Goal: Task Accomplishment & Management: Manage account settings

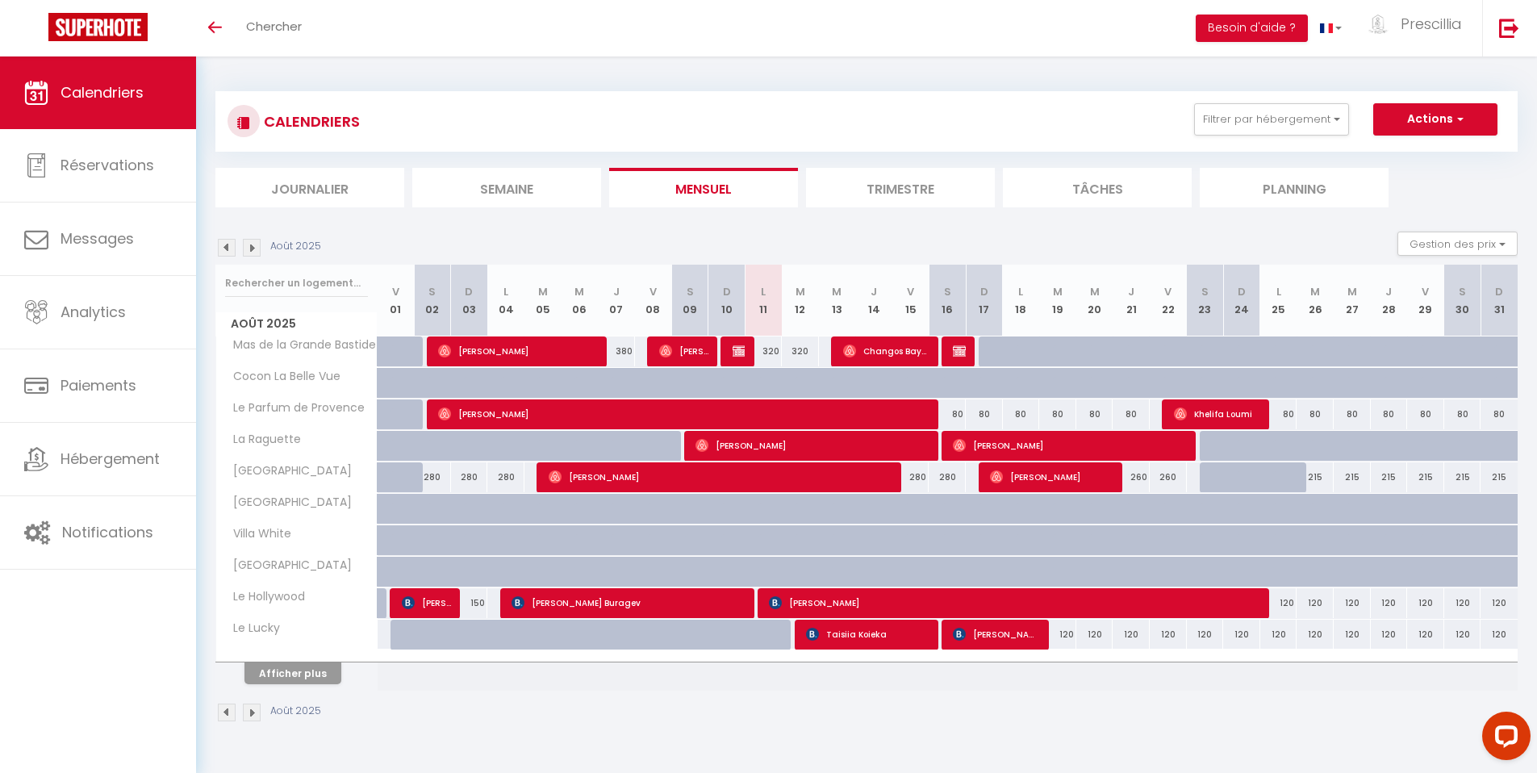
scroll to position [56, 0]
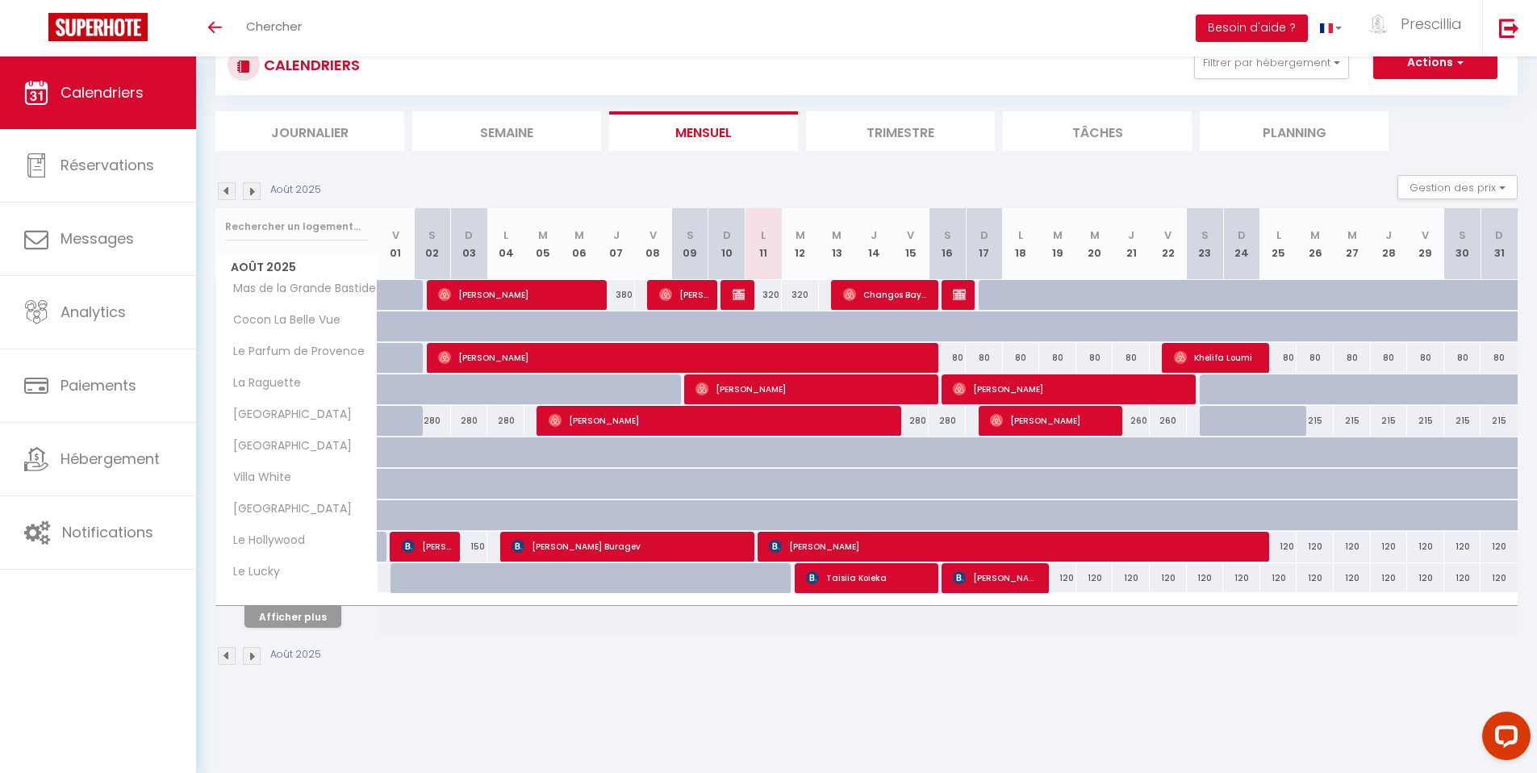
click at [488, 134] on li "Semaine" at bounding box center [506, 131] width 189 height 40
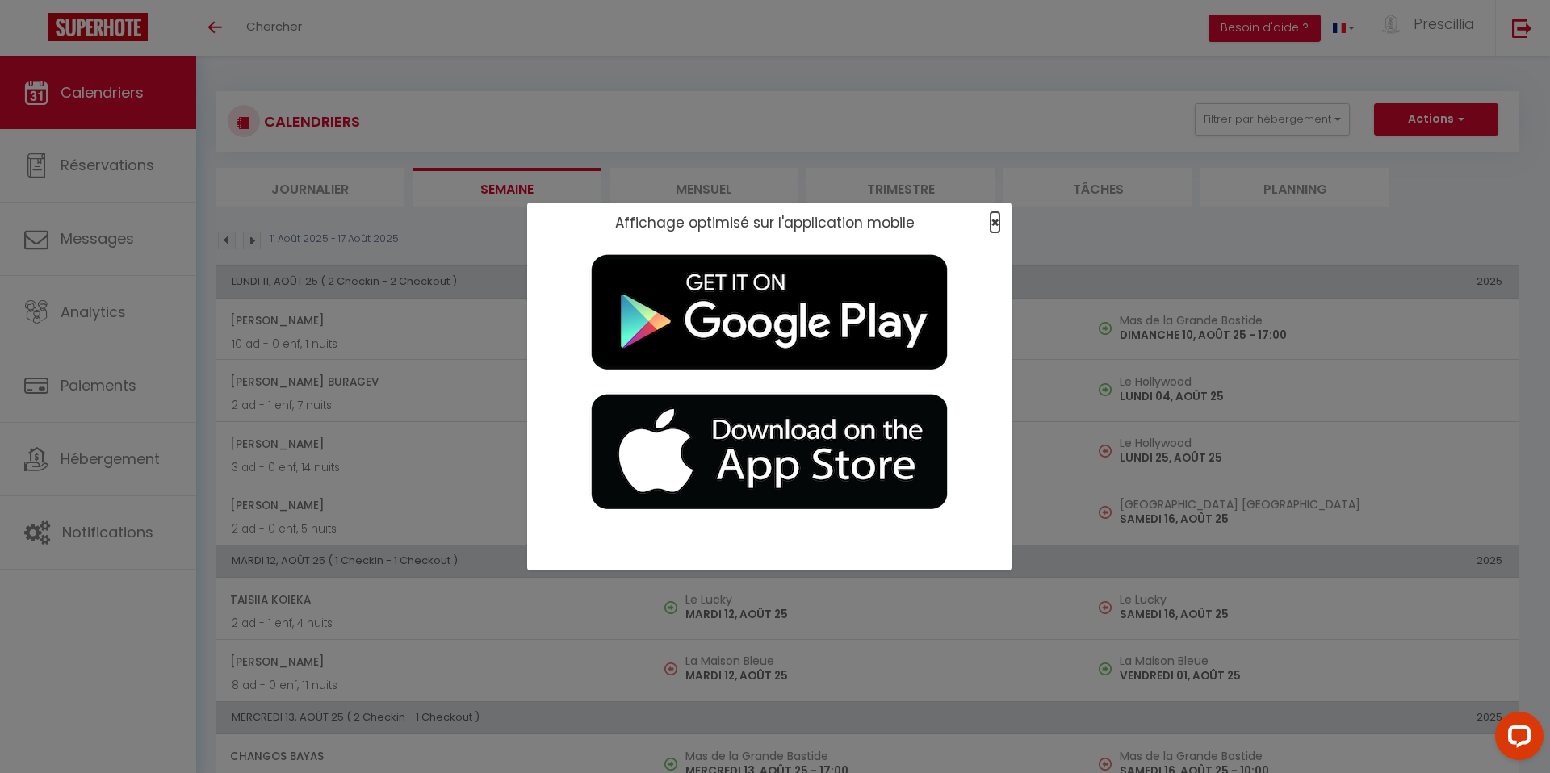
click at [992, 222] on span "×" at bounding box center [994, 222] width 9 height 20
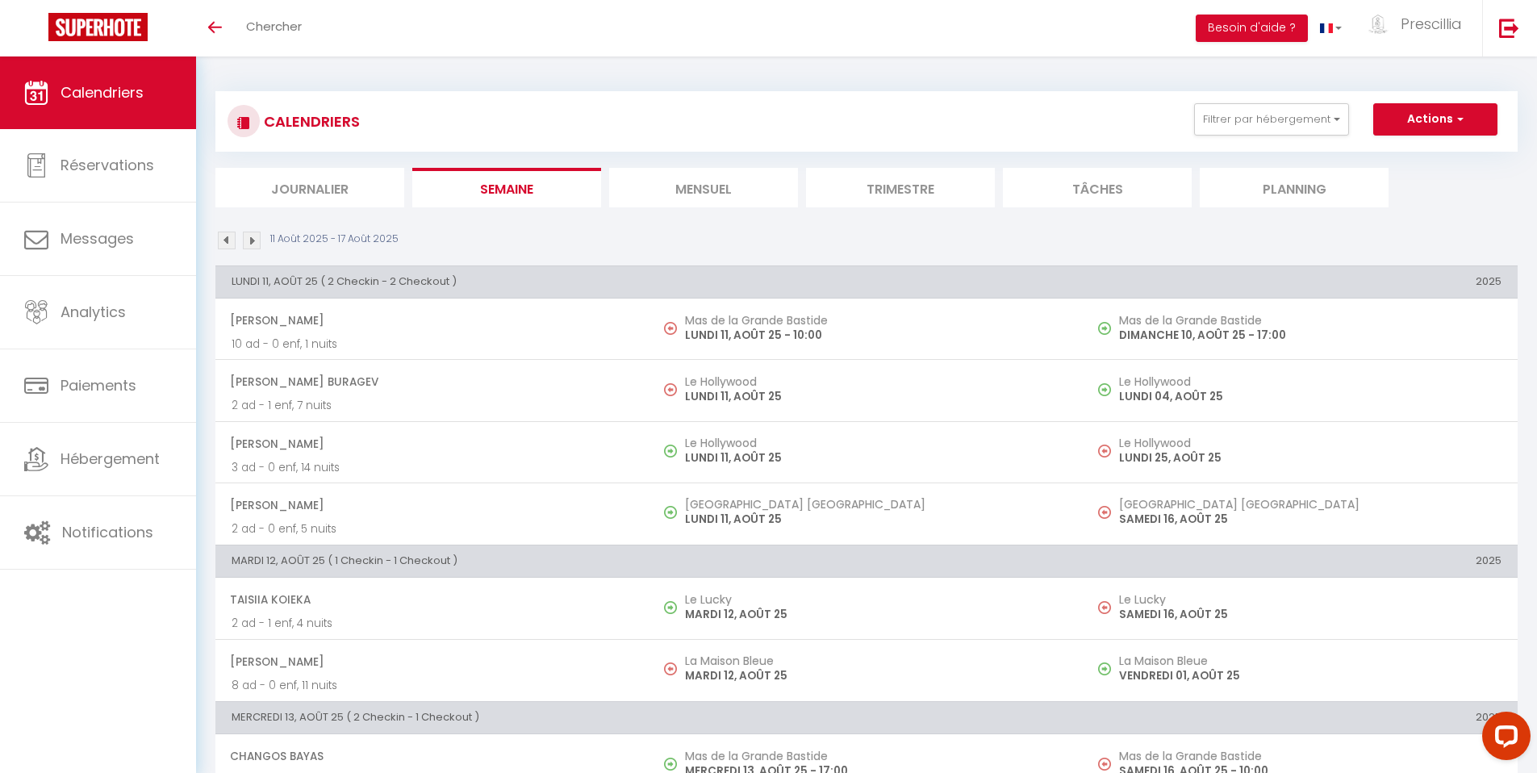
drag, startPoint x: 643, startPoint y: 265, endPoint x: 1549, endPoint y: 272, distance: 905.5
click at [1393, 304] on table "[DATE] ( 2 Checkin - 2 Checkout ) 2025 [PERSON_NAME] 10 ad - 0 enf, 1 nuits Mas…" at bounding box center [866, 405] width 1303 height 279
click at [119, 102] on link "Calendriers" at bounding box center [98, 92] width 196 height 73
click at [697, 190] on li "Mensuel" at bounding box center [703, 188] width 189 height 40
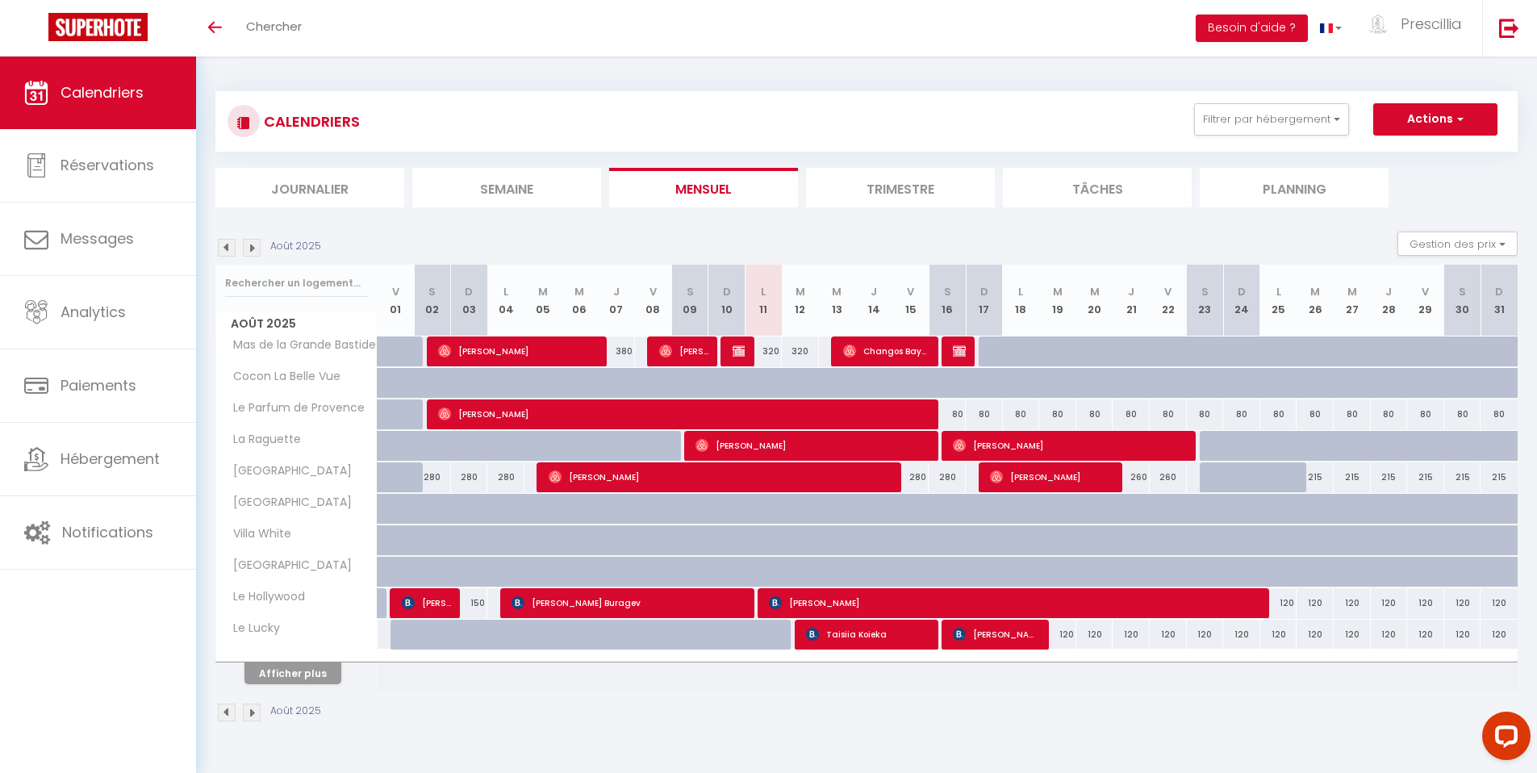
click at [730, 190] on li "Mensuel" at bounding box center [703, 188] width 189 height 40
click at [292, 676] on button "Afficher plus" at bounding box center [293, 674] width 97 height 22
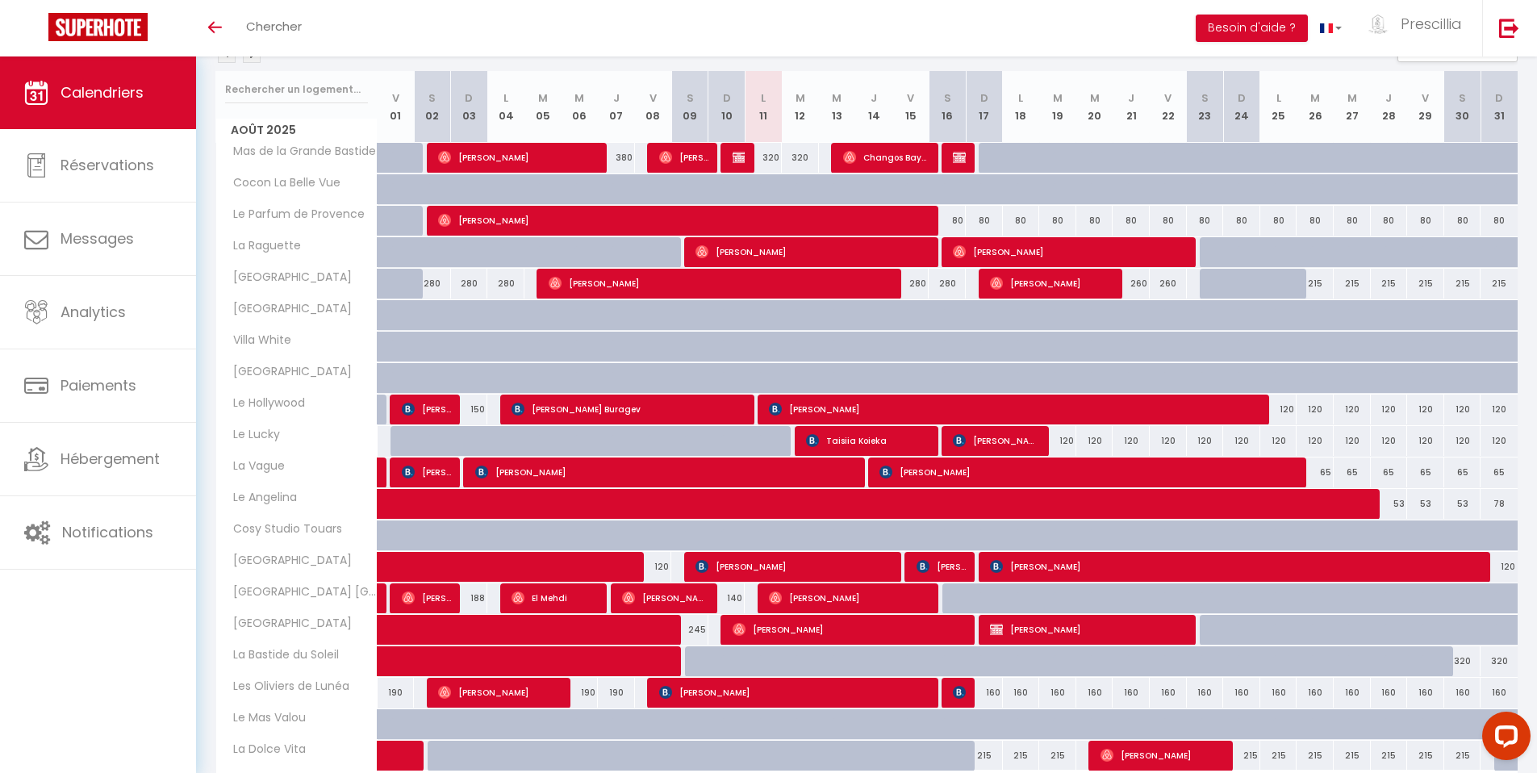
scroll to position [277, 0]
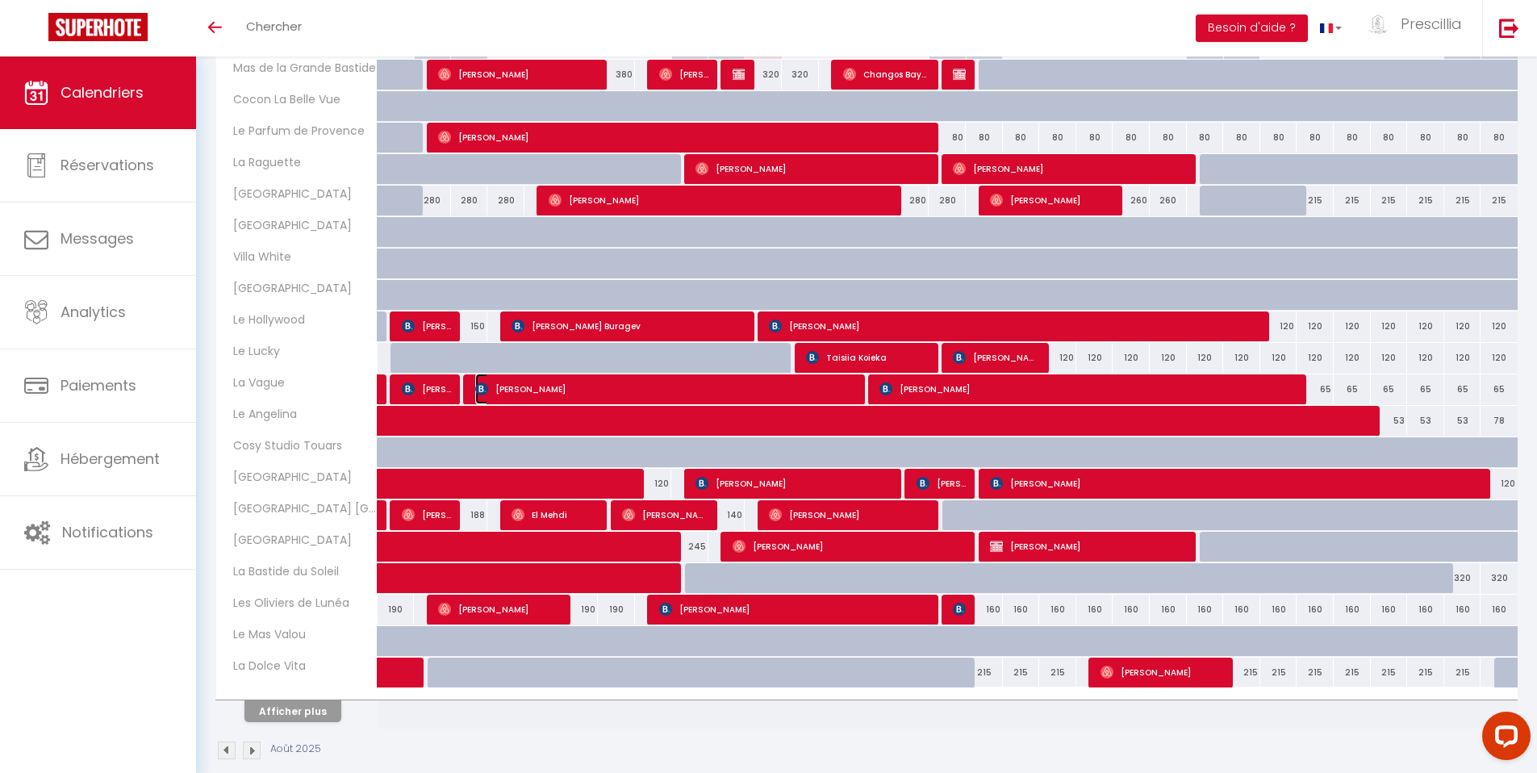
click at [709, 392] on span "[PERSON_NAME]" at bounding box center [666, 389] width 383 height 31
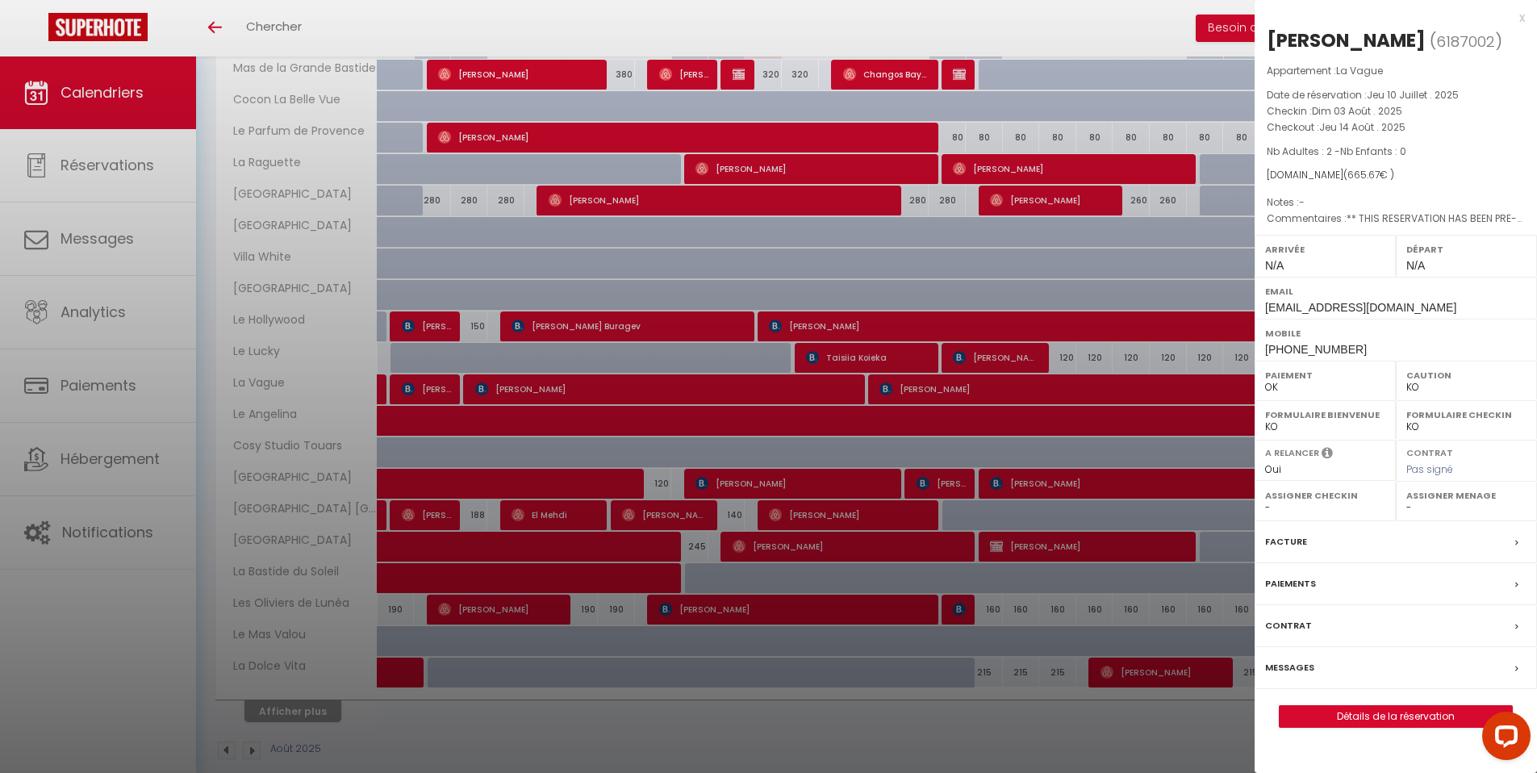
click at [936, 394] on div at bounding box center [768, 386] width 1537 height 773
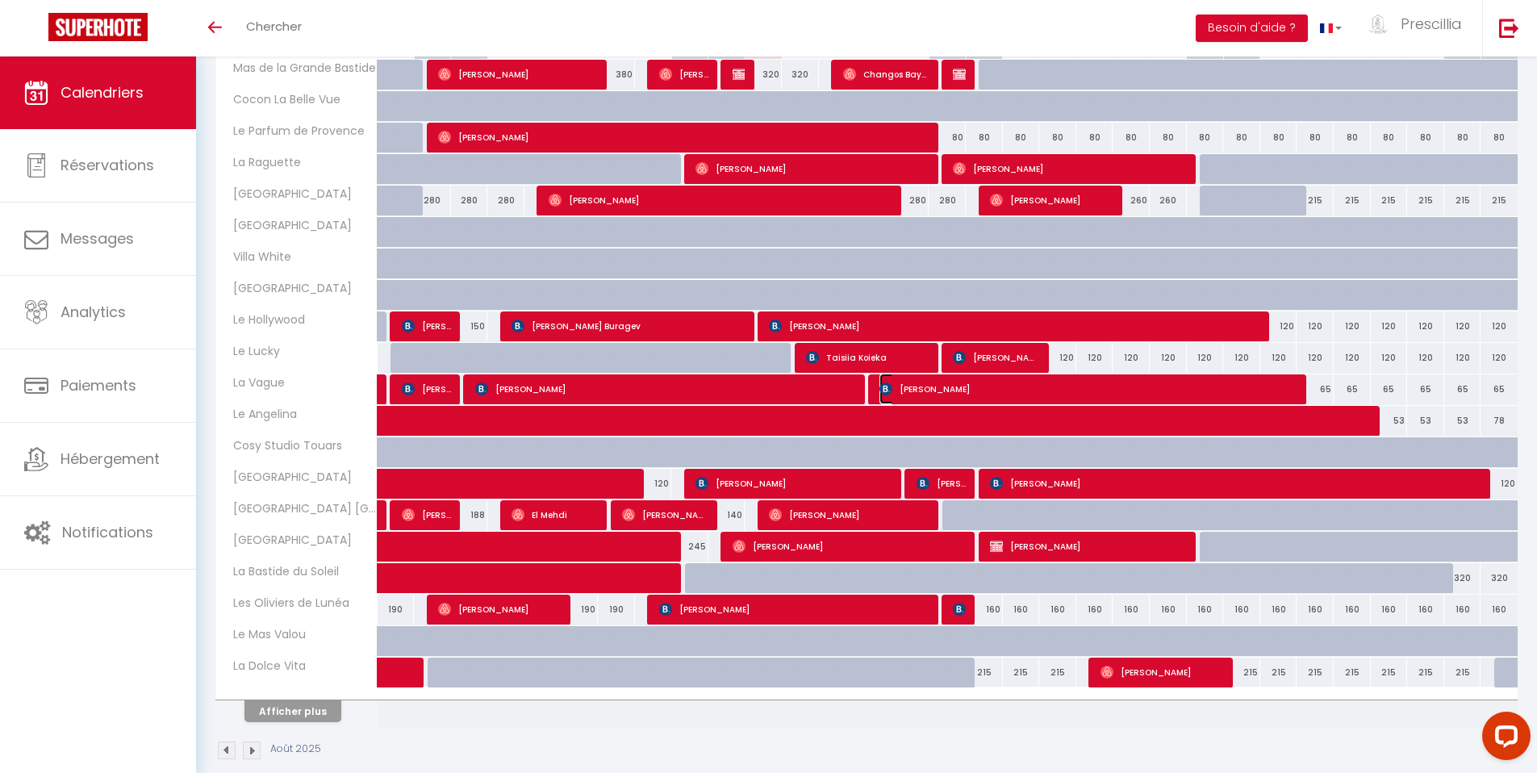
click at [936, 394] on span "[PERSON_NAME]" at bounding box center [1090, 389] width 420 height 31
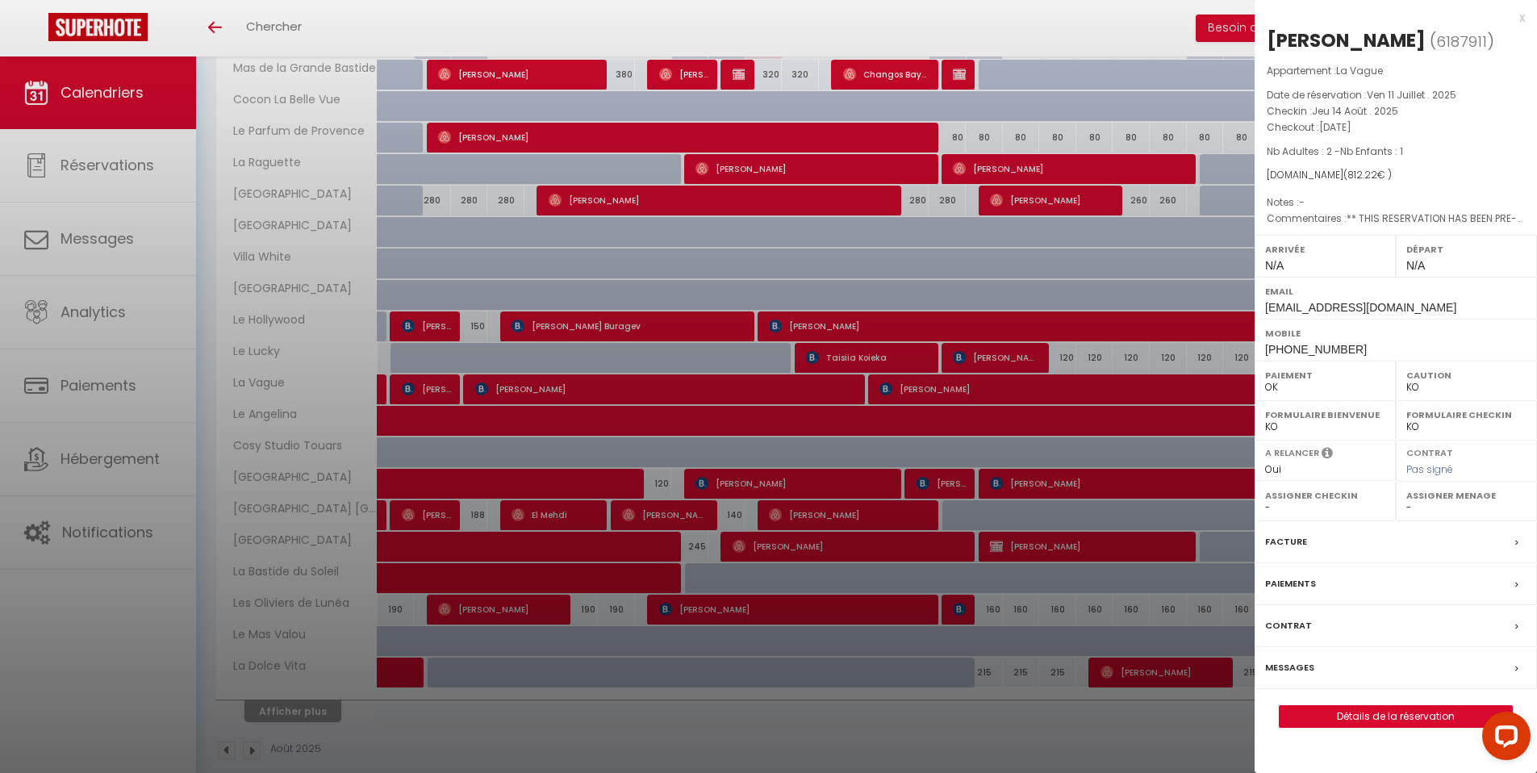
click at [1524, 18] on div "x" at bounding box center [1390, 17] width 270 height 19
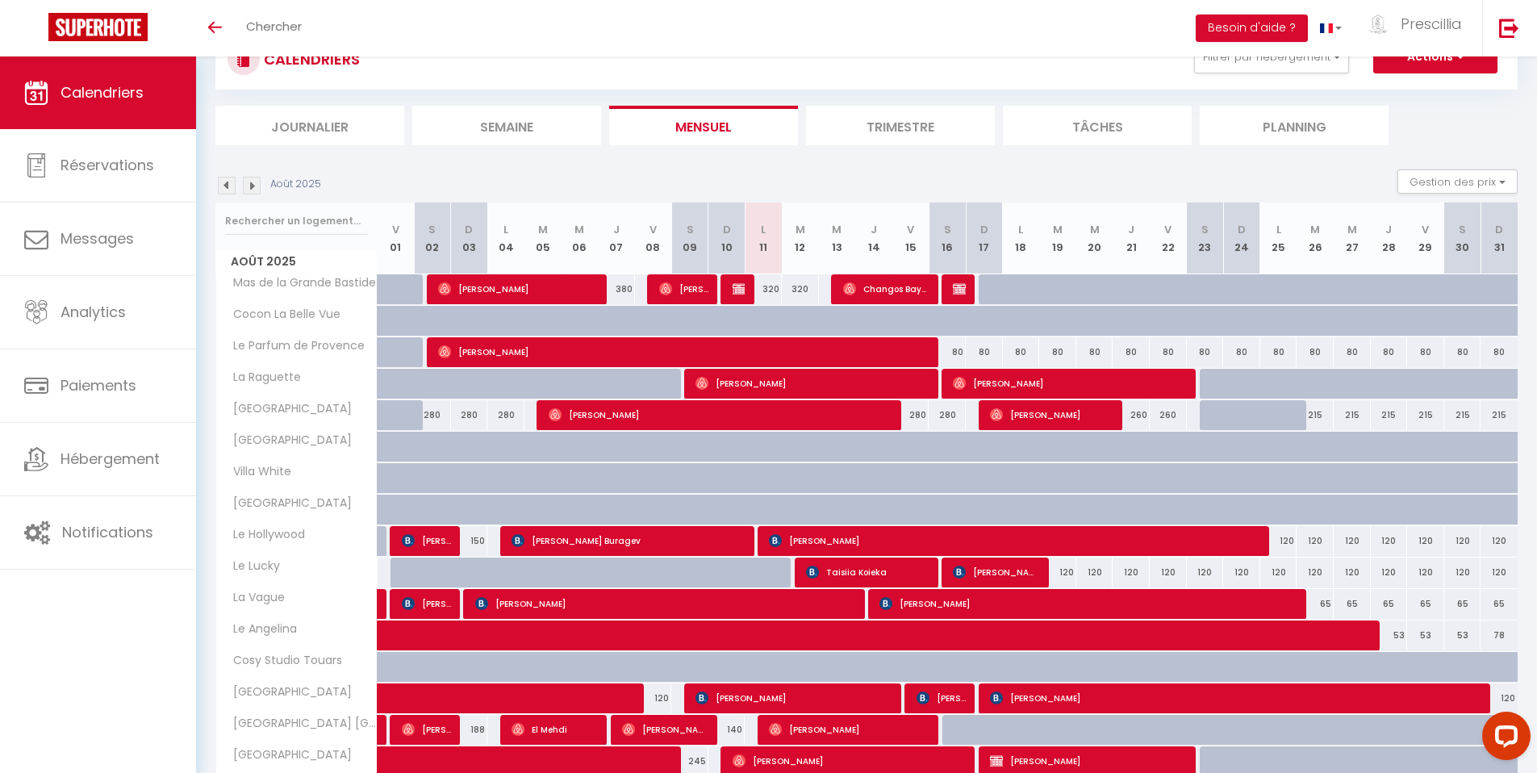
scroll to position [73, 0]
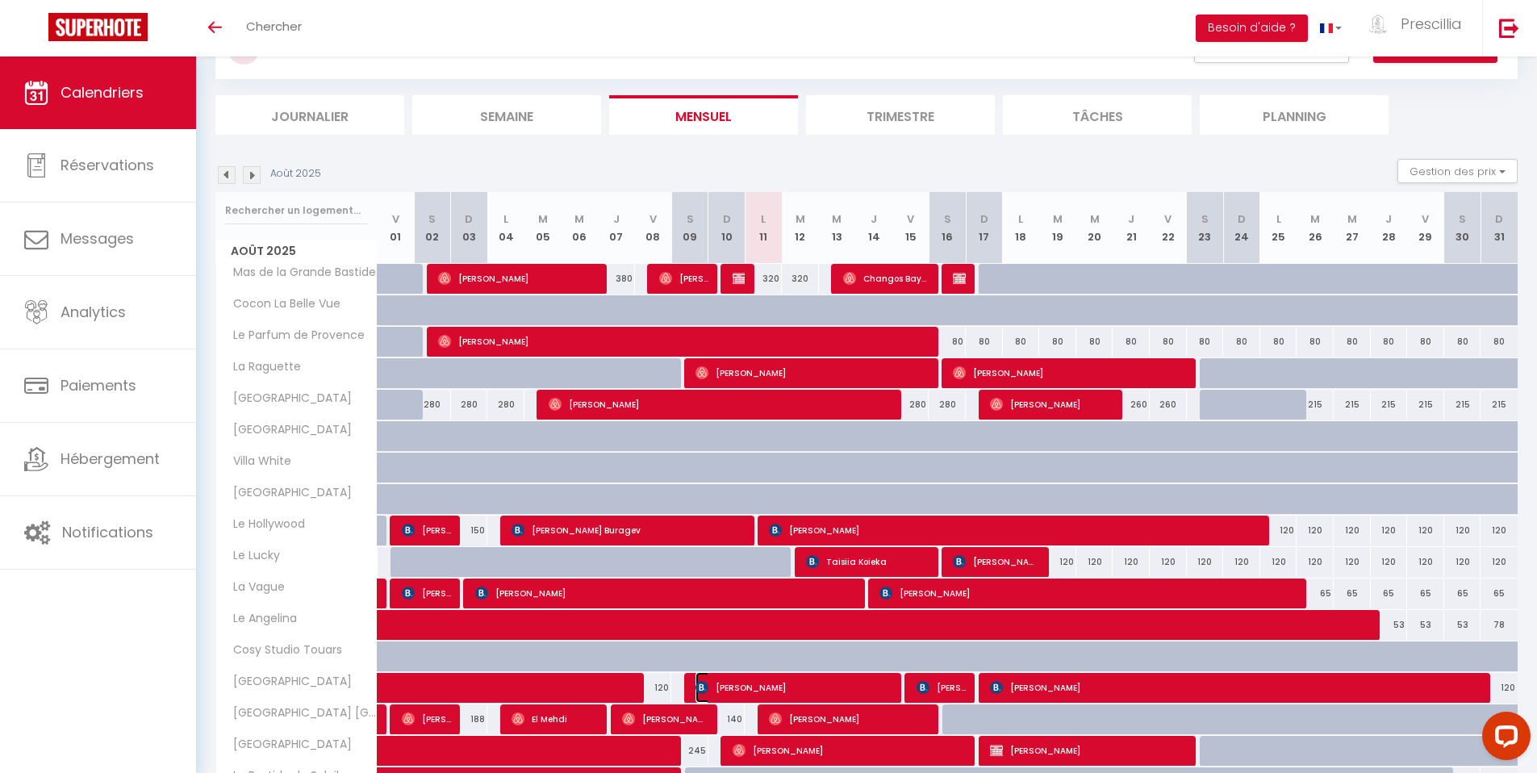
click at [799, 691] on span "[PERSON_NAME]" at bounding box center [795, 687] width 198 height 31
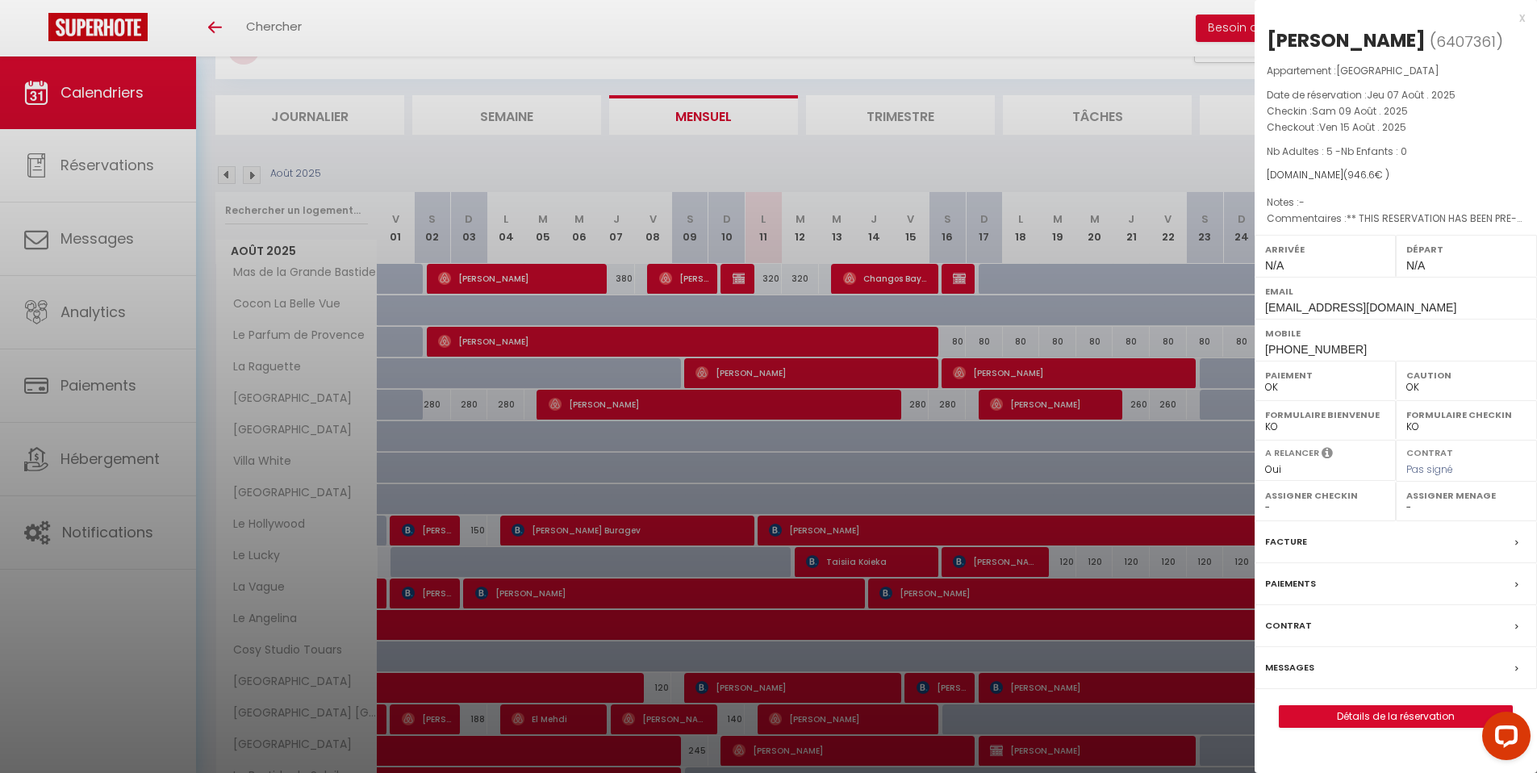
click at [1522, 19] on div "x" at bounding box center [1390, 17] width 270 height 19
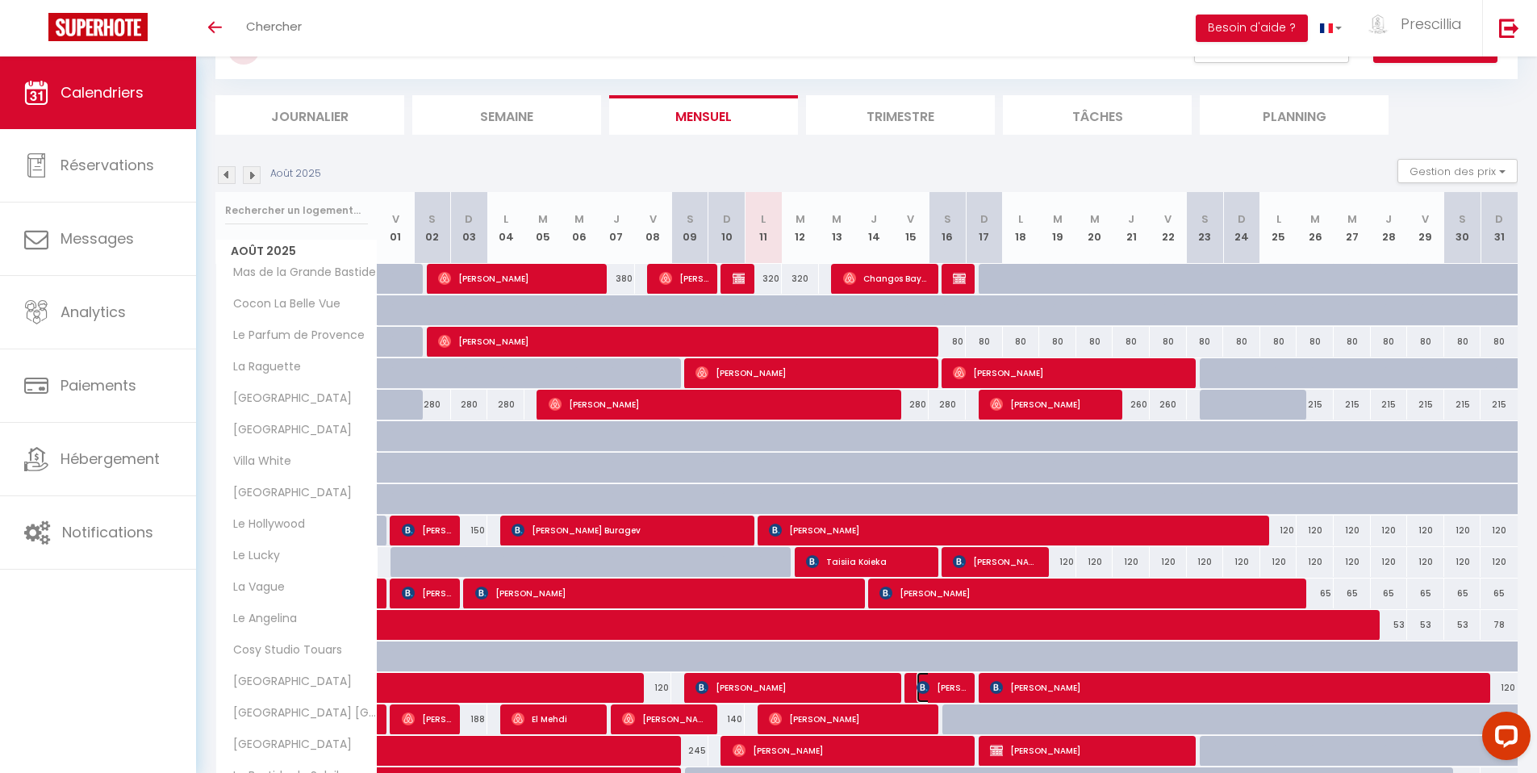
click at [931, 690] on span "[PERSON_NAME]" at bounding box center [941, 687] width 49 height 31
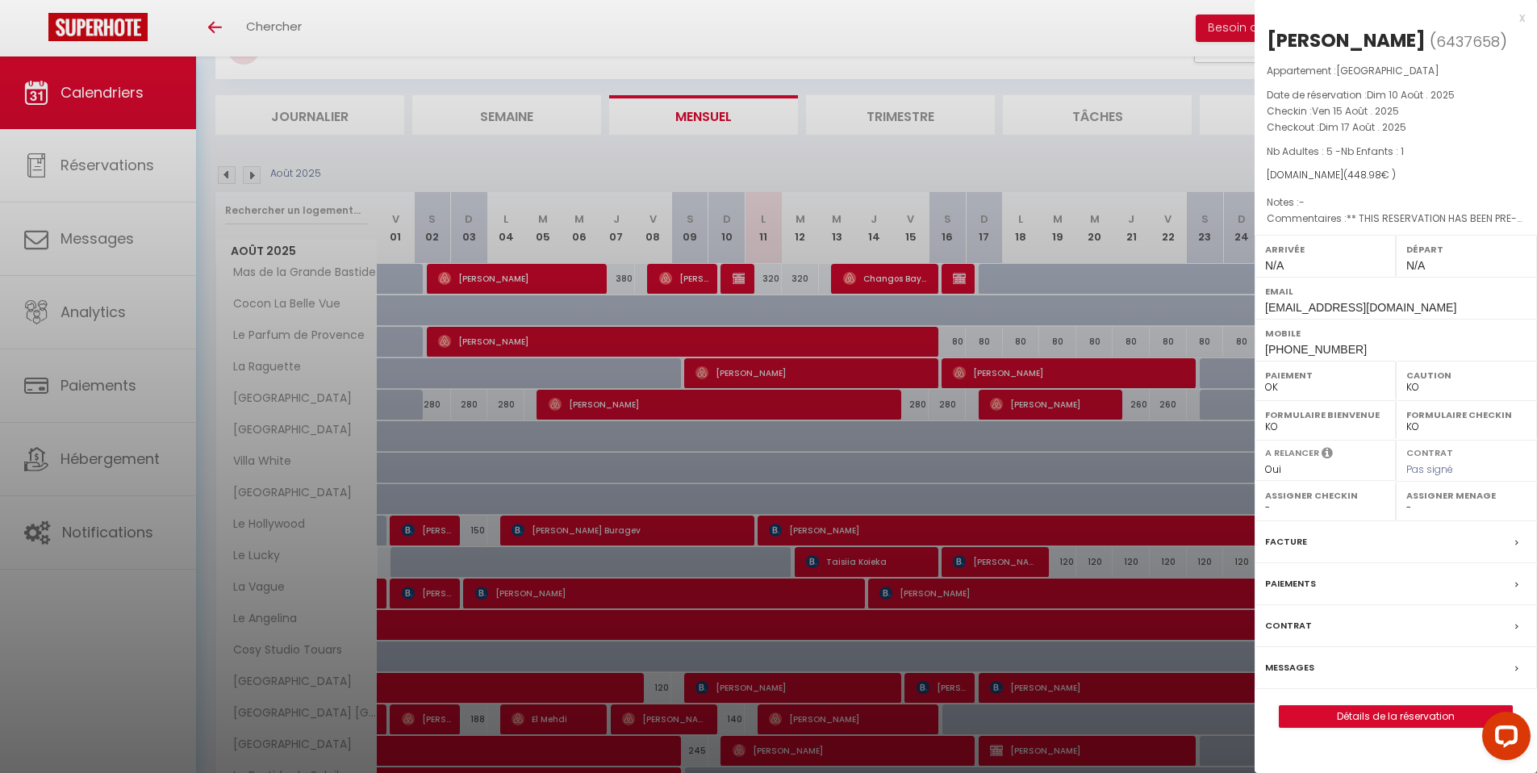
click at [1524, 18] on div "x" at bounding box center [1390, 17] width 270 height 19
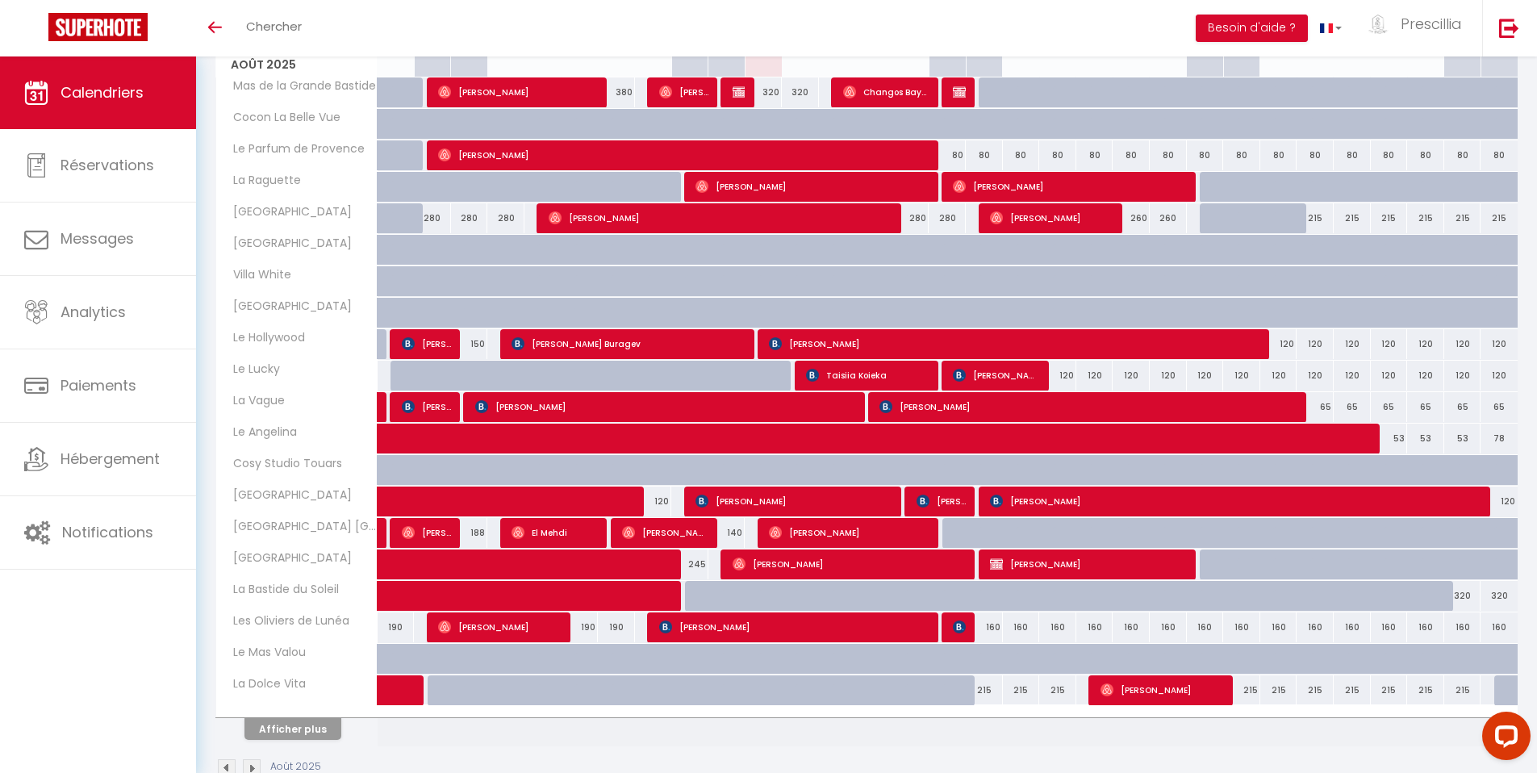
scroll to position [299, 0]
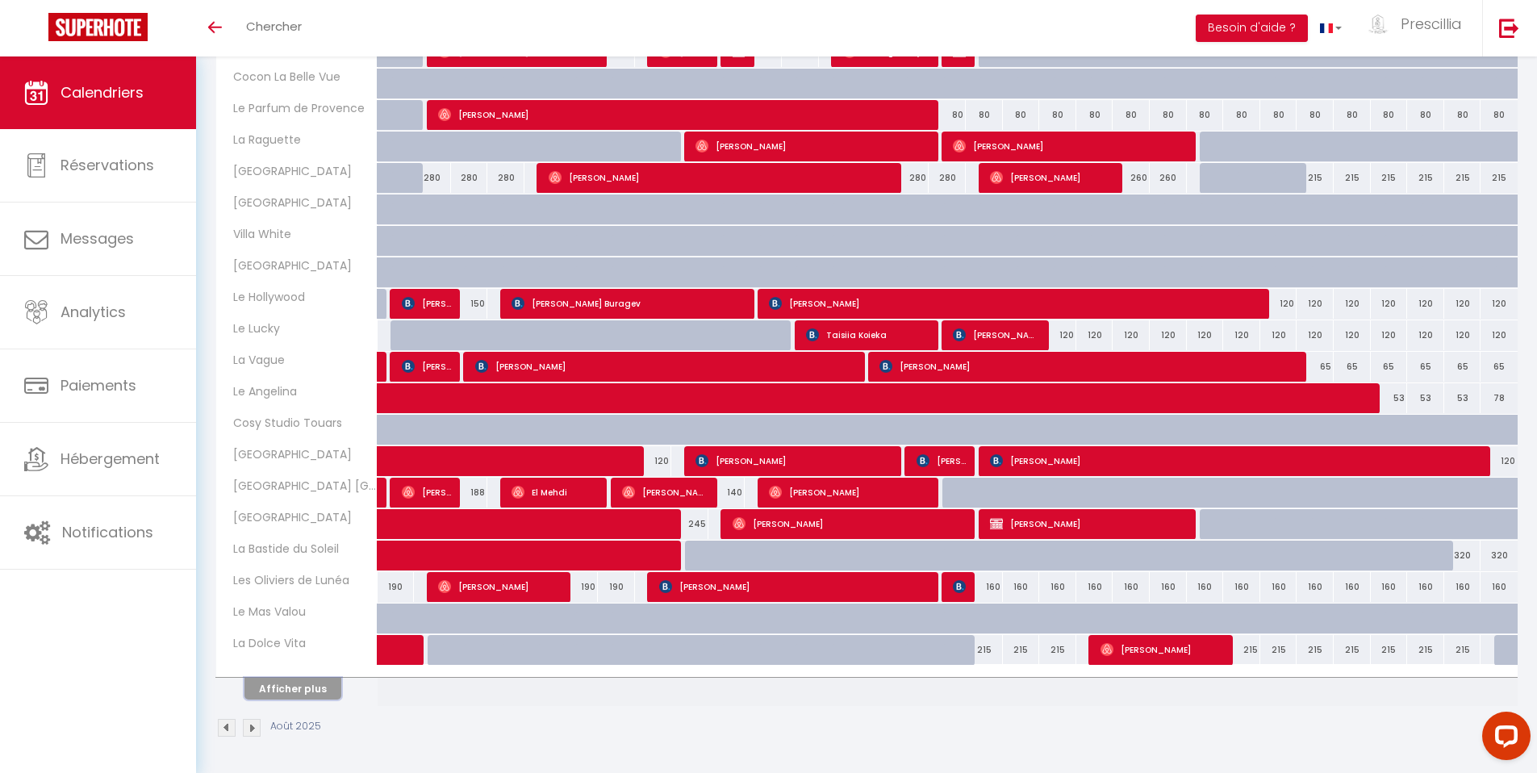
click at [302, 688] on button "Afficher plus" at bounding box center [293, 689] width 97 height 22
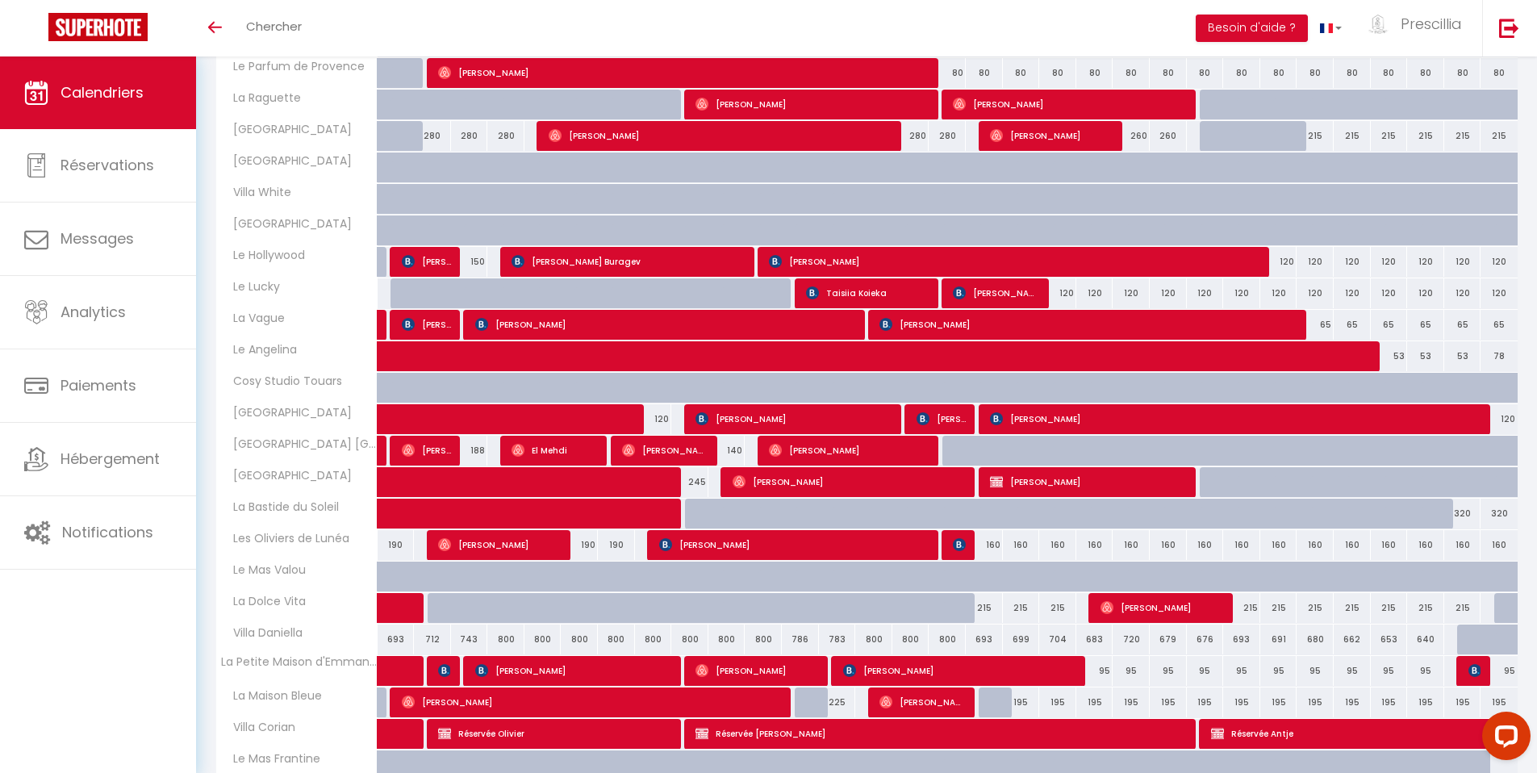
scroll to position [352, 0]
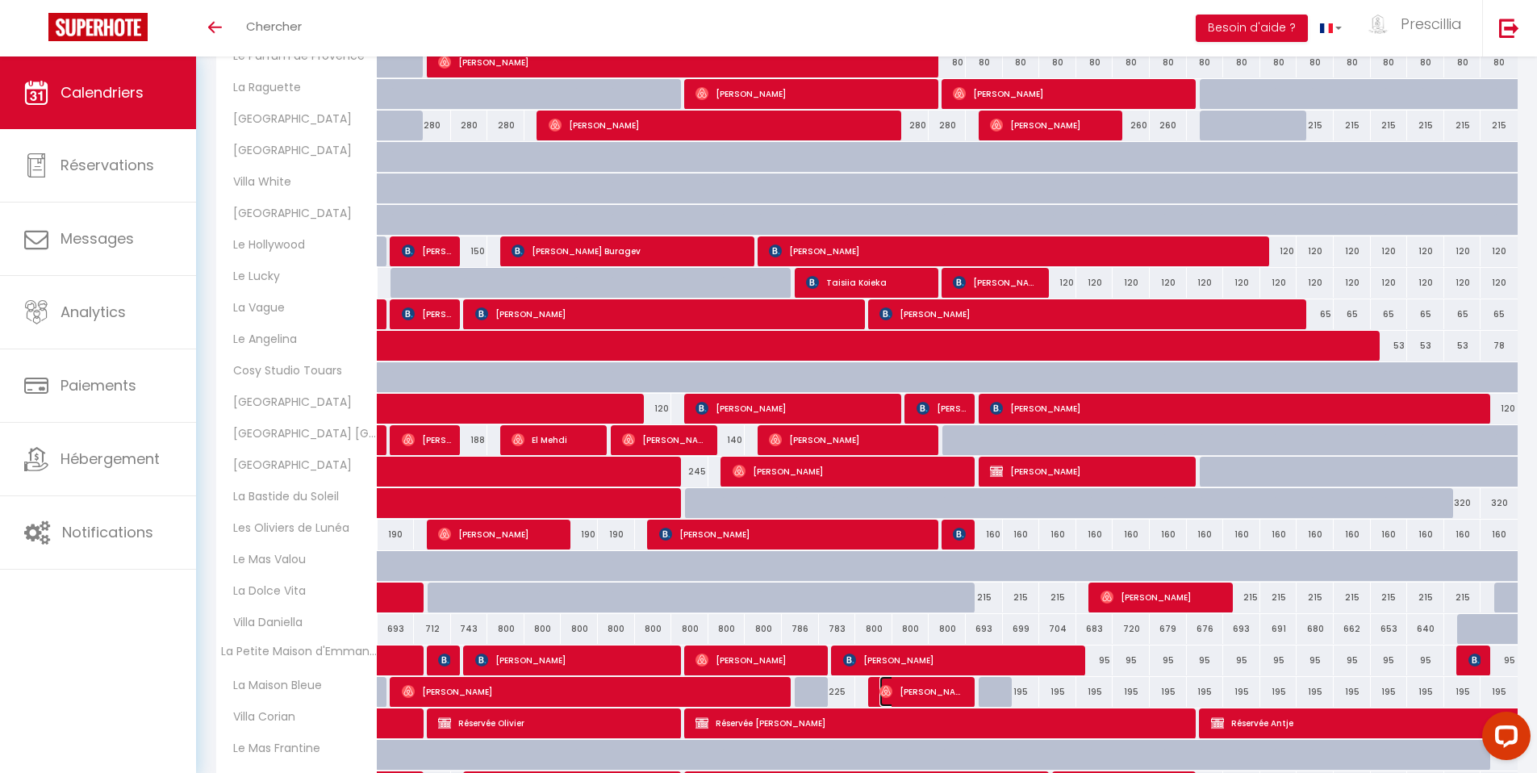
click at [904, 690] on span "[PERSON_NAME]" at bounding box center [923, 691] width 86 height 31
select select "OK"
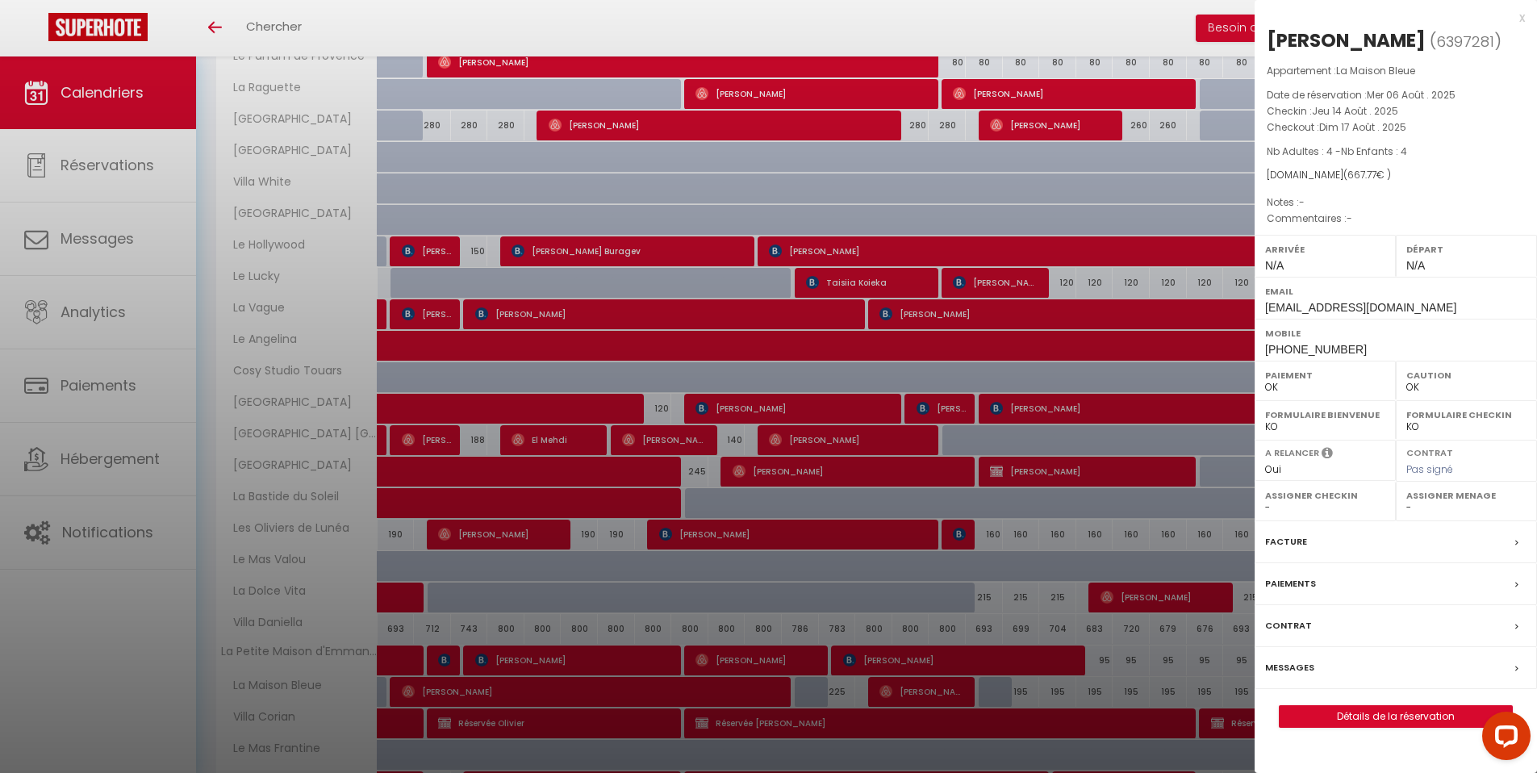
click at [1524, 19] on div "x" at bounding box center [1390, 17] width 270 height 19
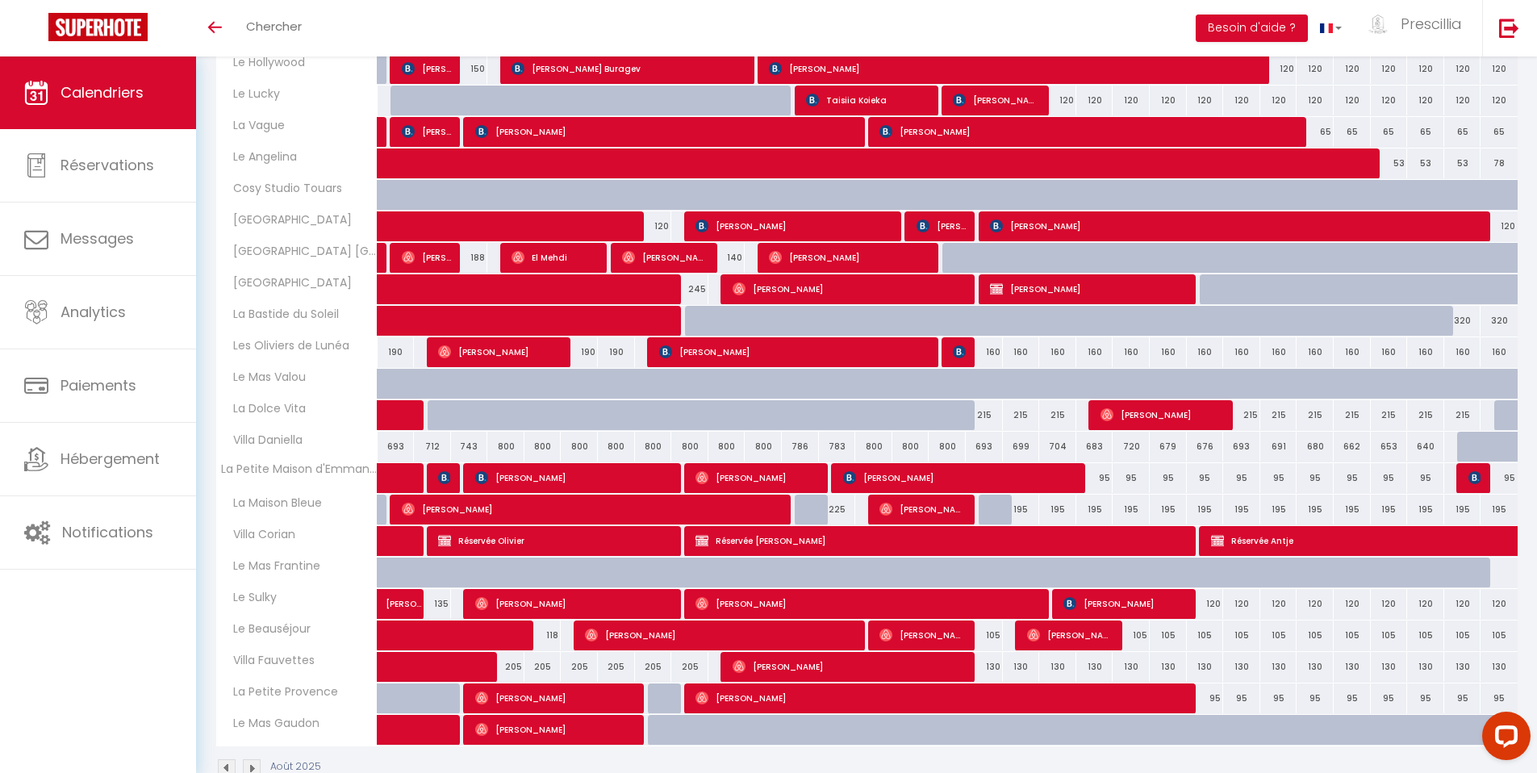
scroll to position [575, 0]
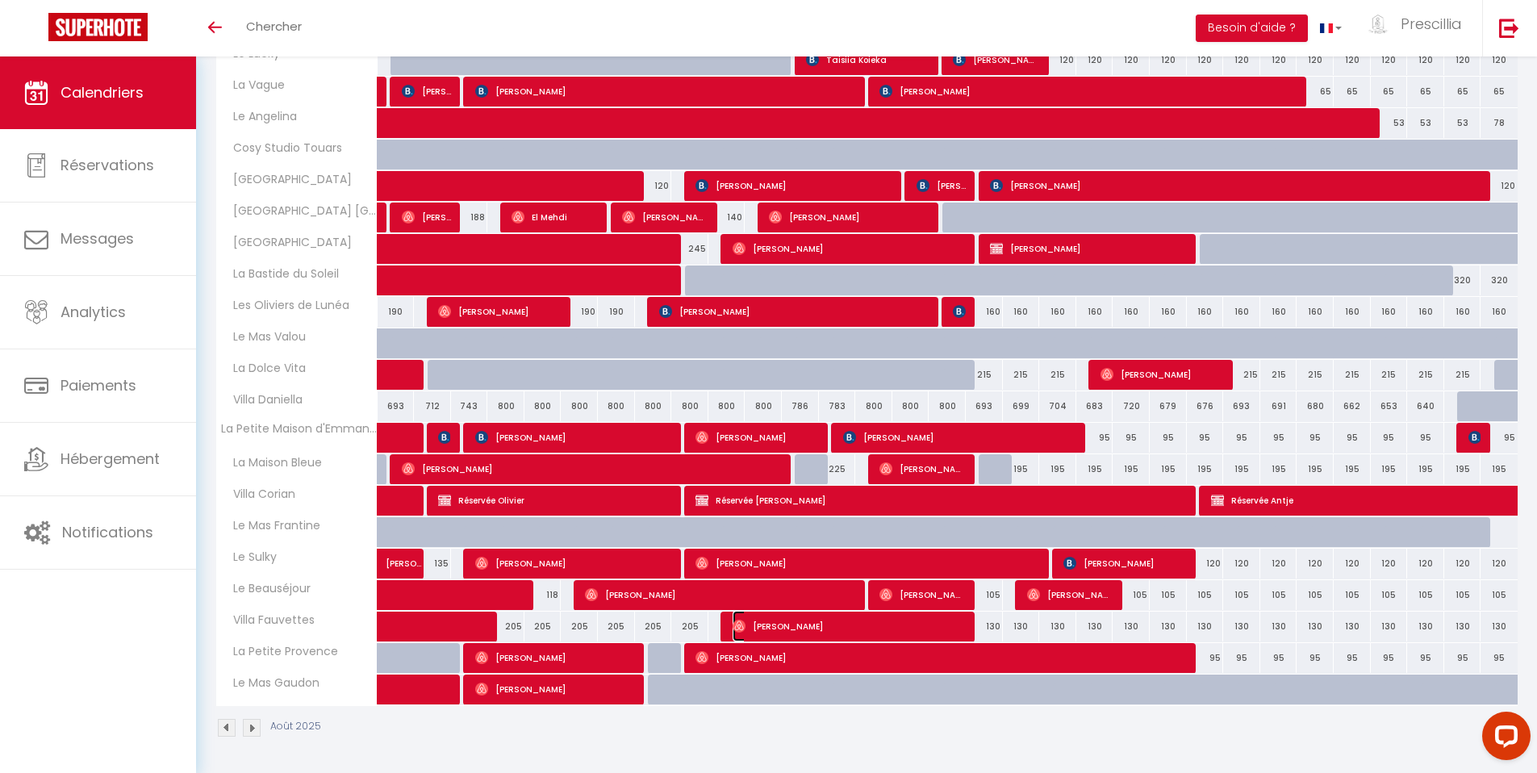
click at [843, 625] on span "[PERSON_NAME]" at bounding box center [850, 626] width 235 height 31
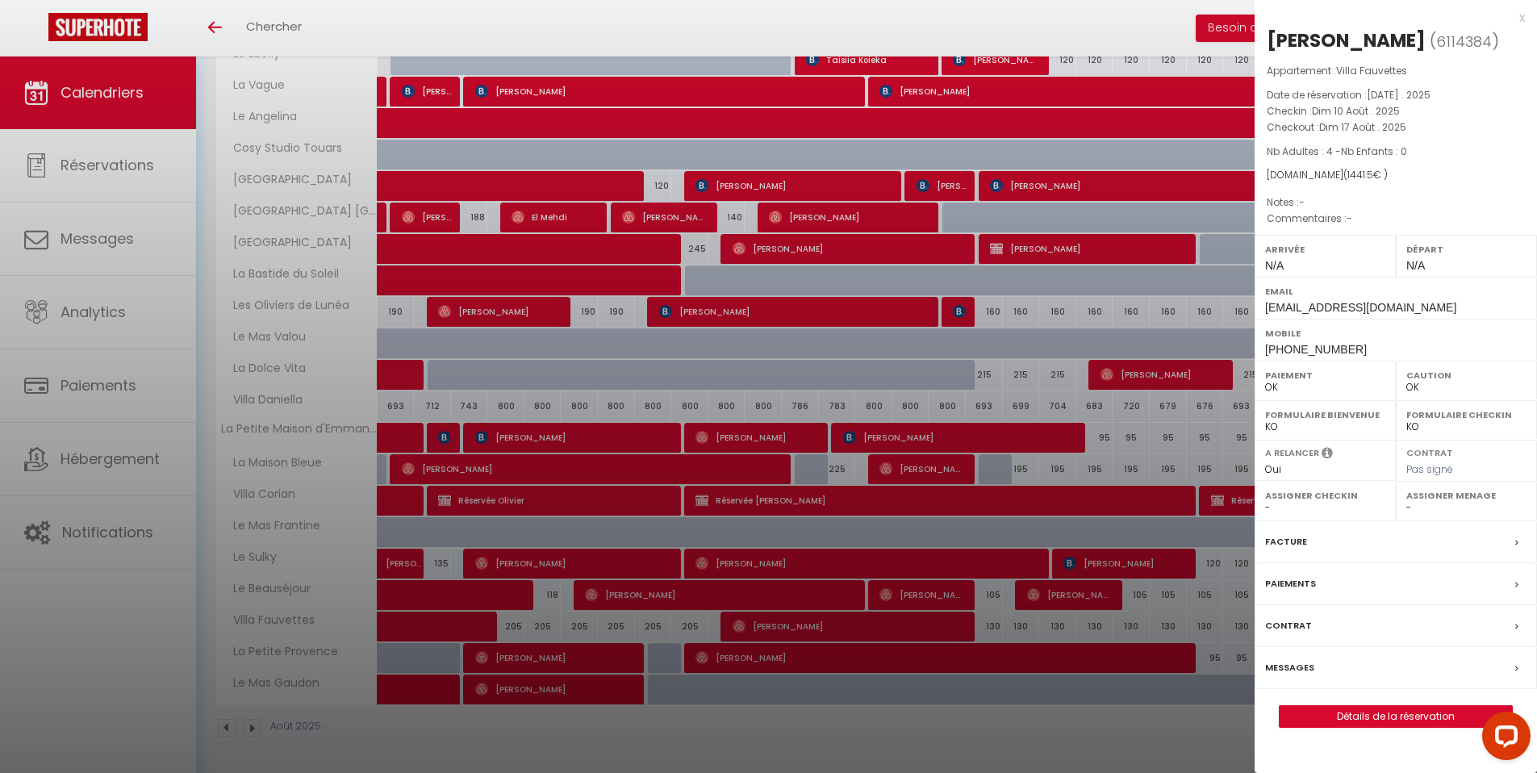
click at [1521, 19] on div "x" at bounding box center [1390, 17] width 270 height 19
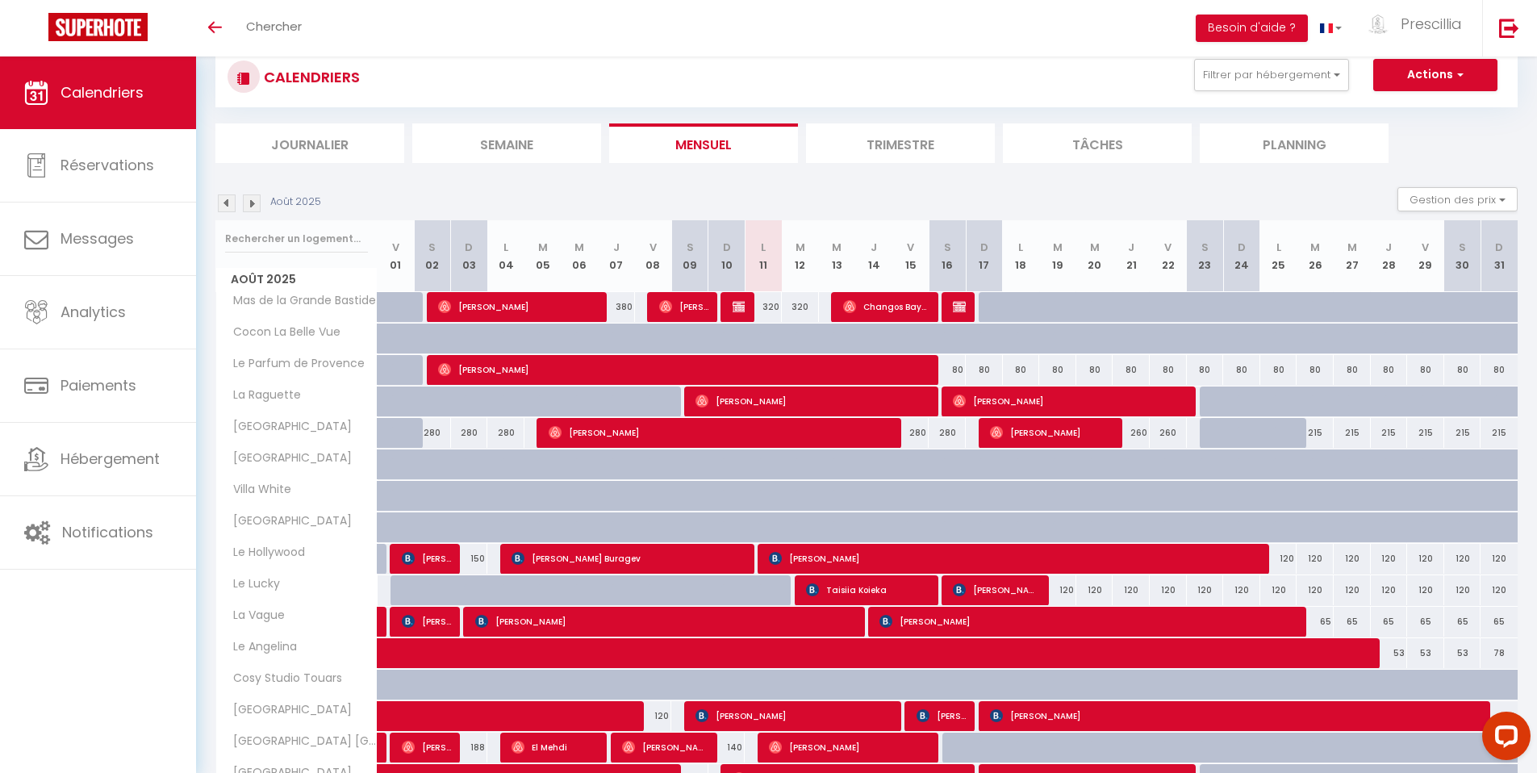
scroll to position [0, 0]
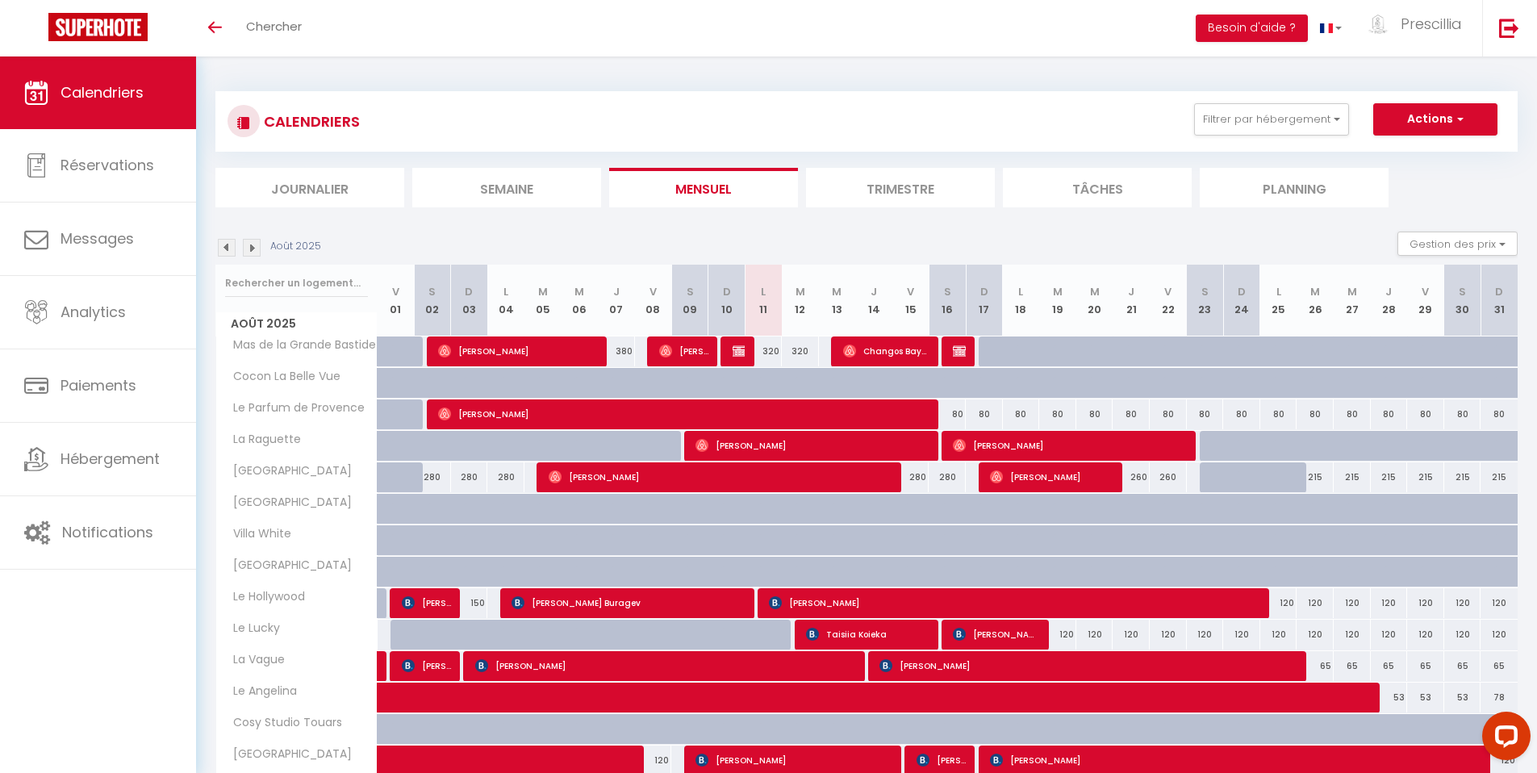
click at [486, 188] on li "Semaine" at bounding box center [506, 188] width 189 height 40
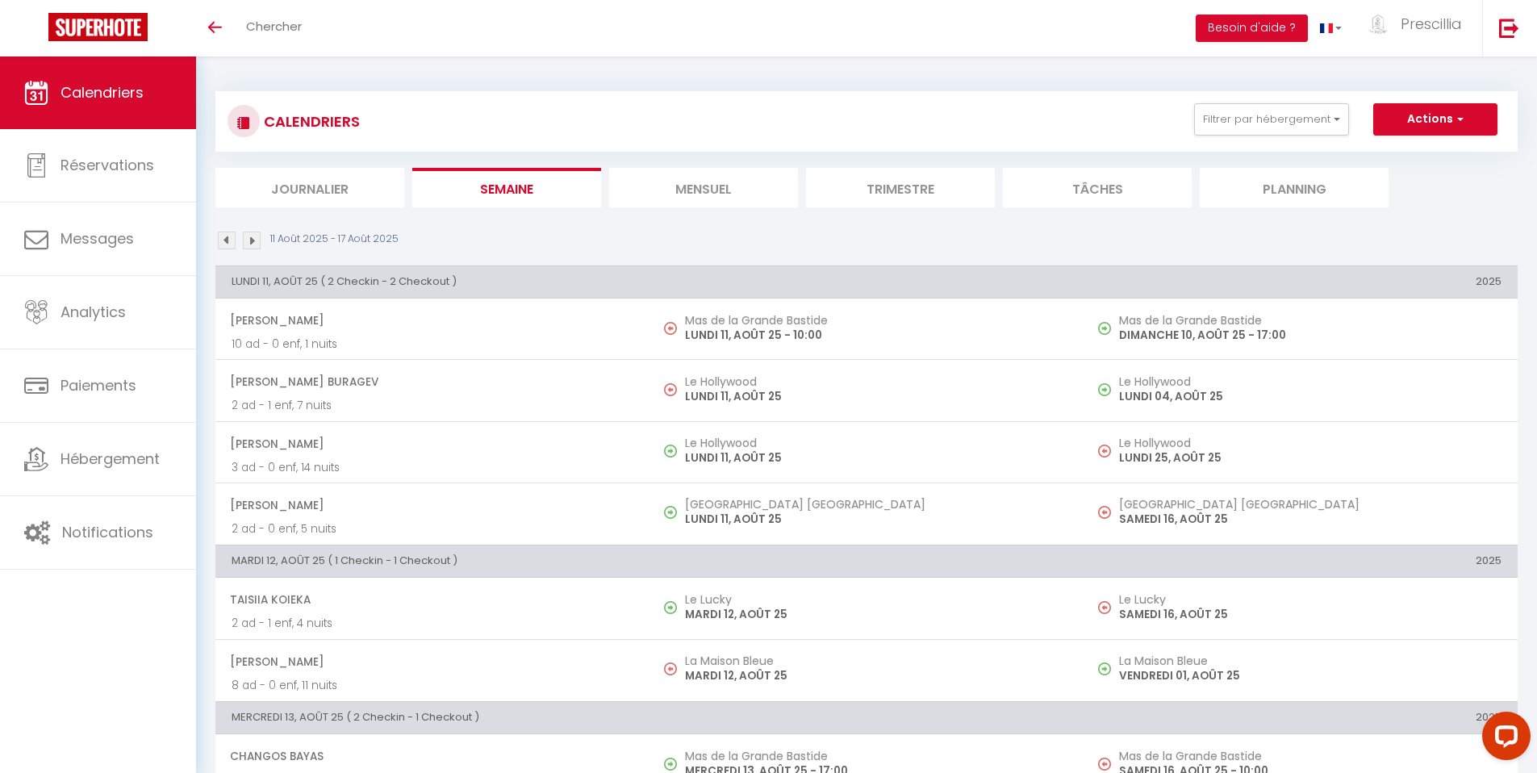
click at [252, 243] on img at bounding box center [252, 241] width 18 height 18
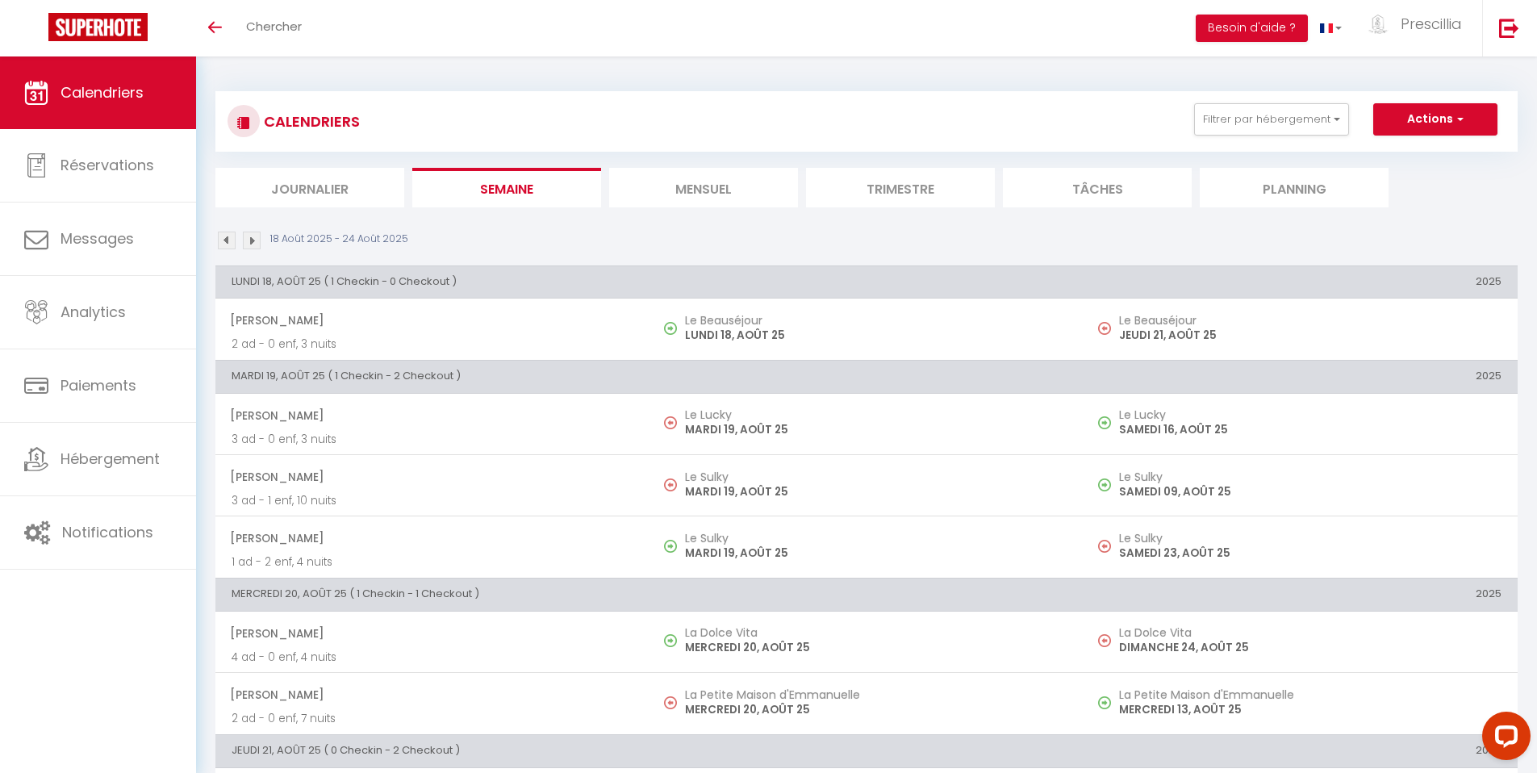
click at [254, 241] on img at bounding box center [252, 241] width 18 height 18
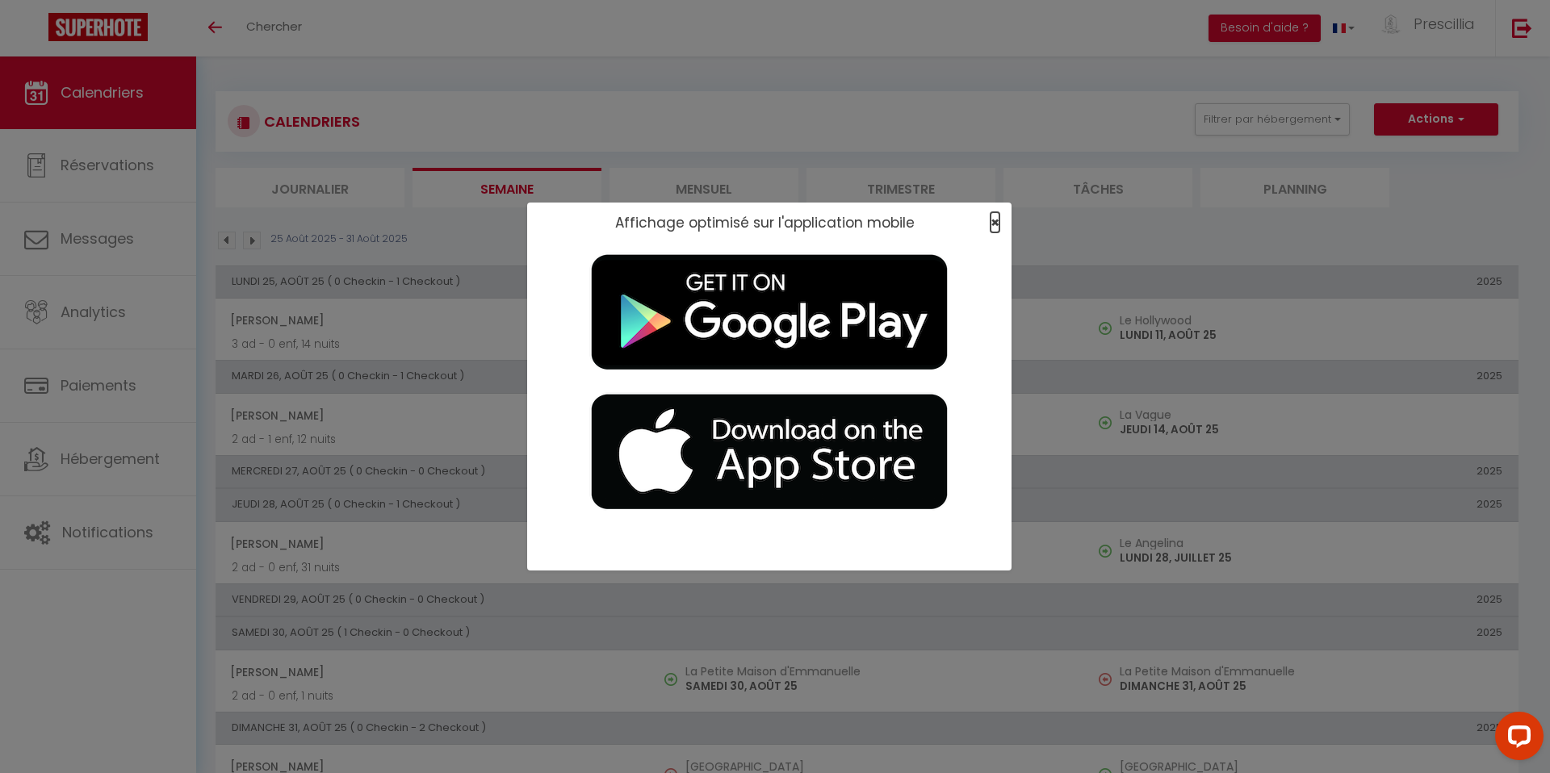
click at [993, 224] on span "×" at bounding box center [994, 222] width 9 height 20
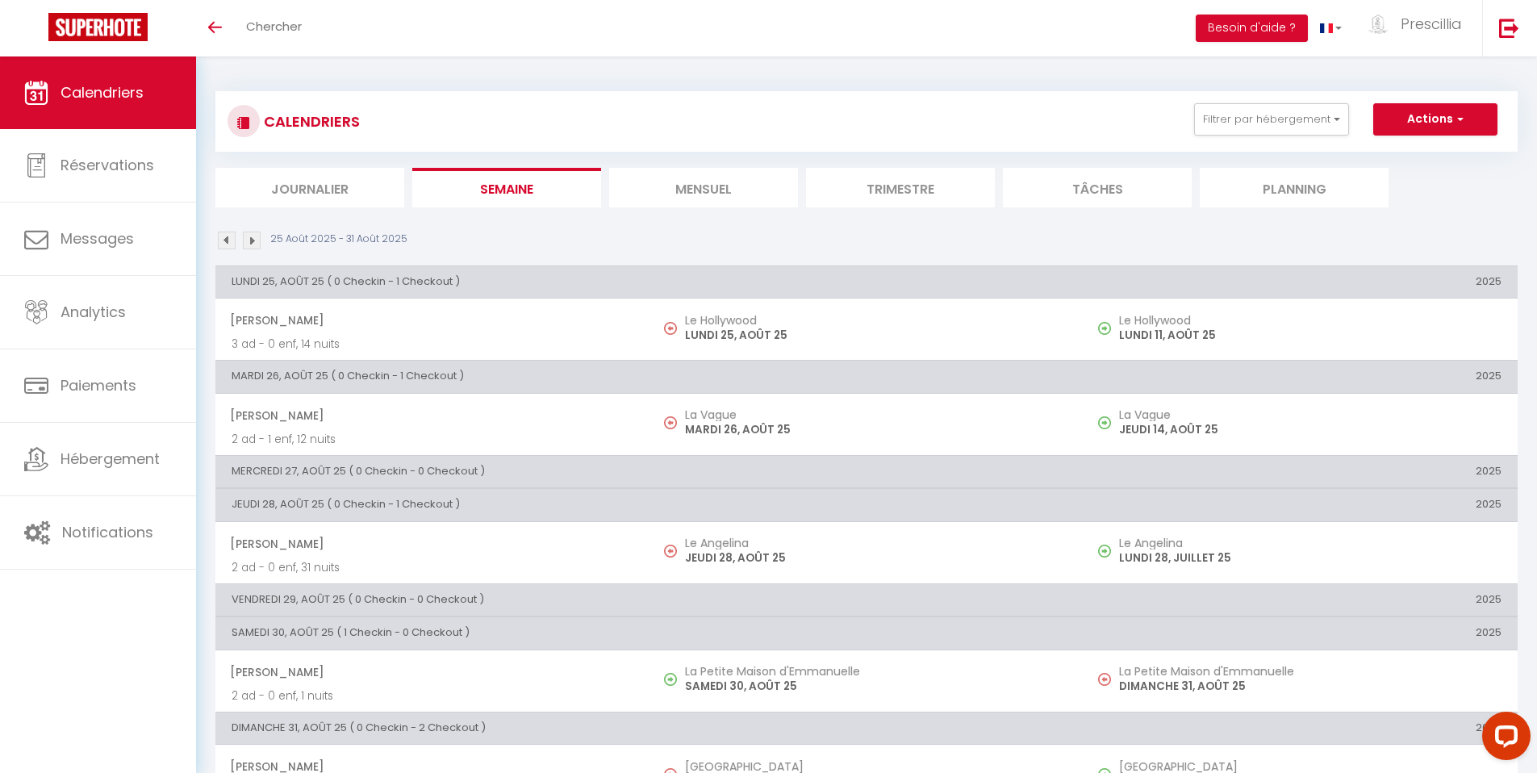
click at [713, 190] on li "Mensuel" at bounding box center [703, 188] width 189 height 40
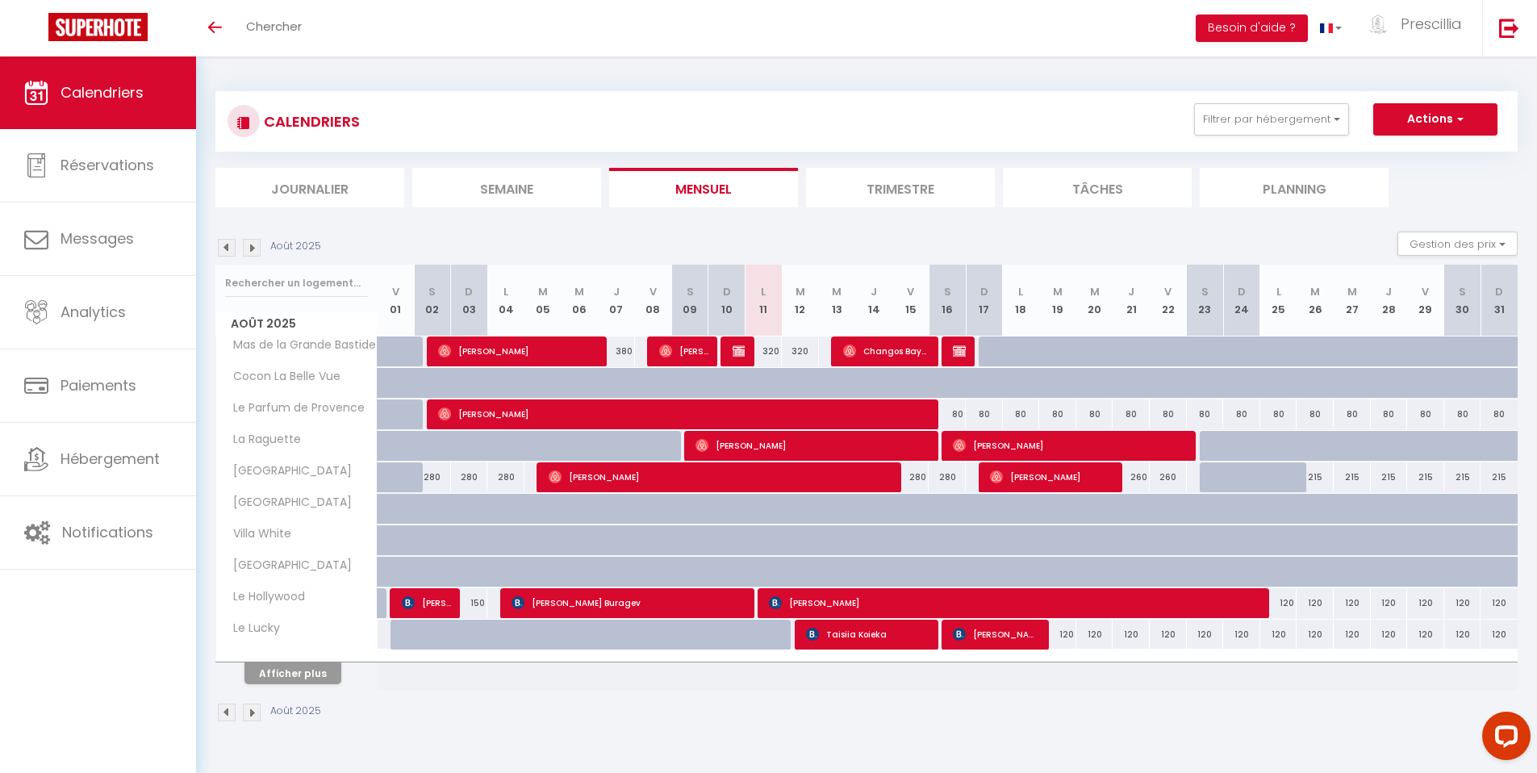
scroll to position [56, 0]
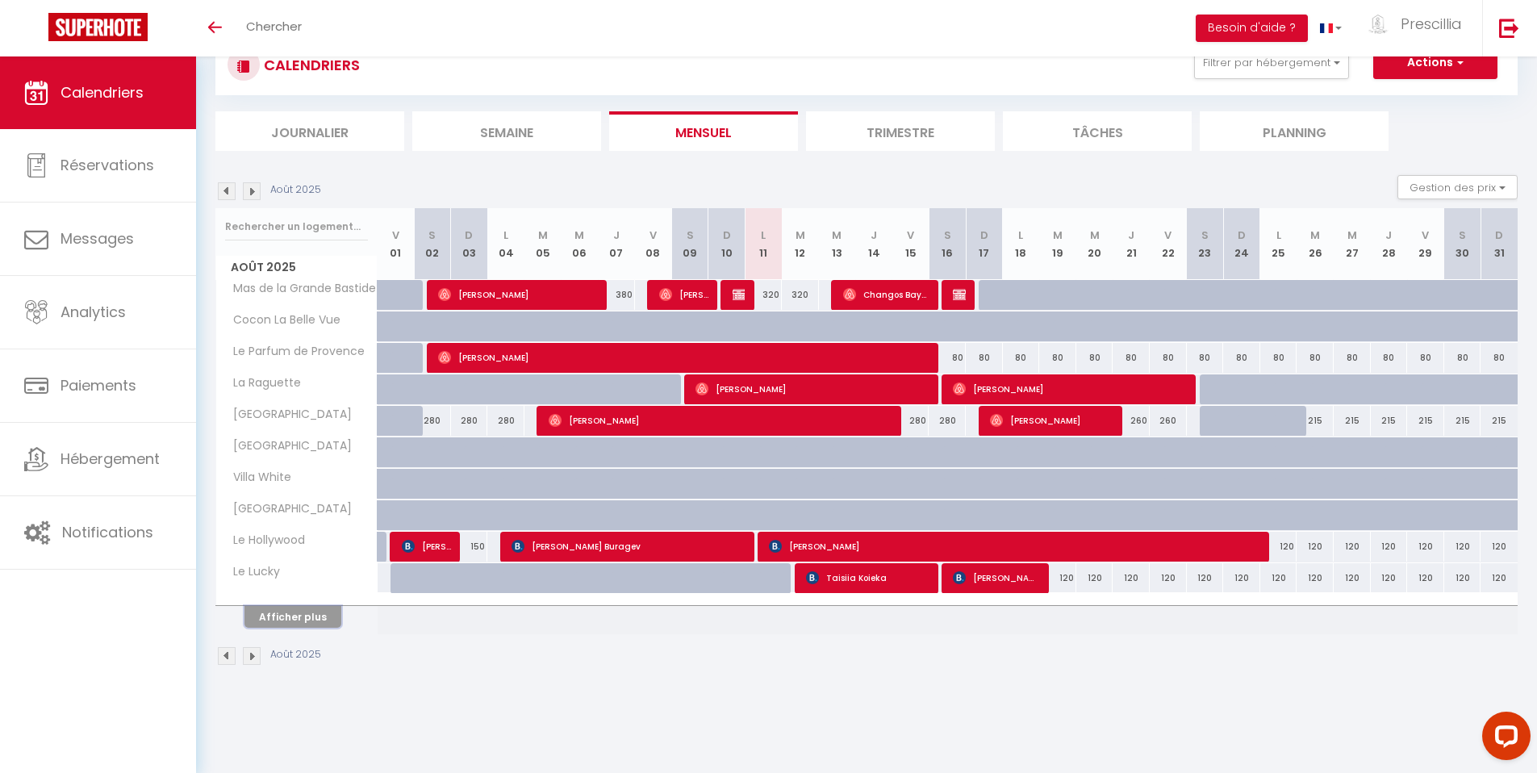
click at [291, 617] on button "Afficher plus" at bounding box center [293, 617] width 97 height 22
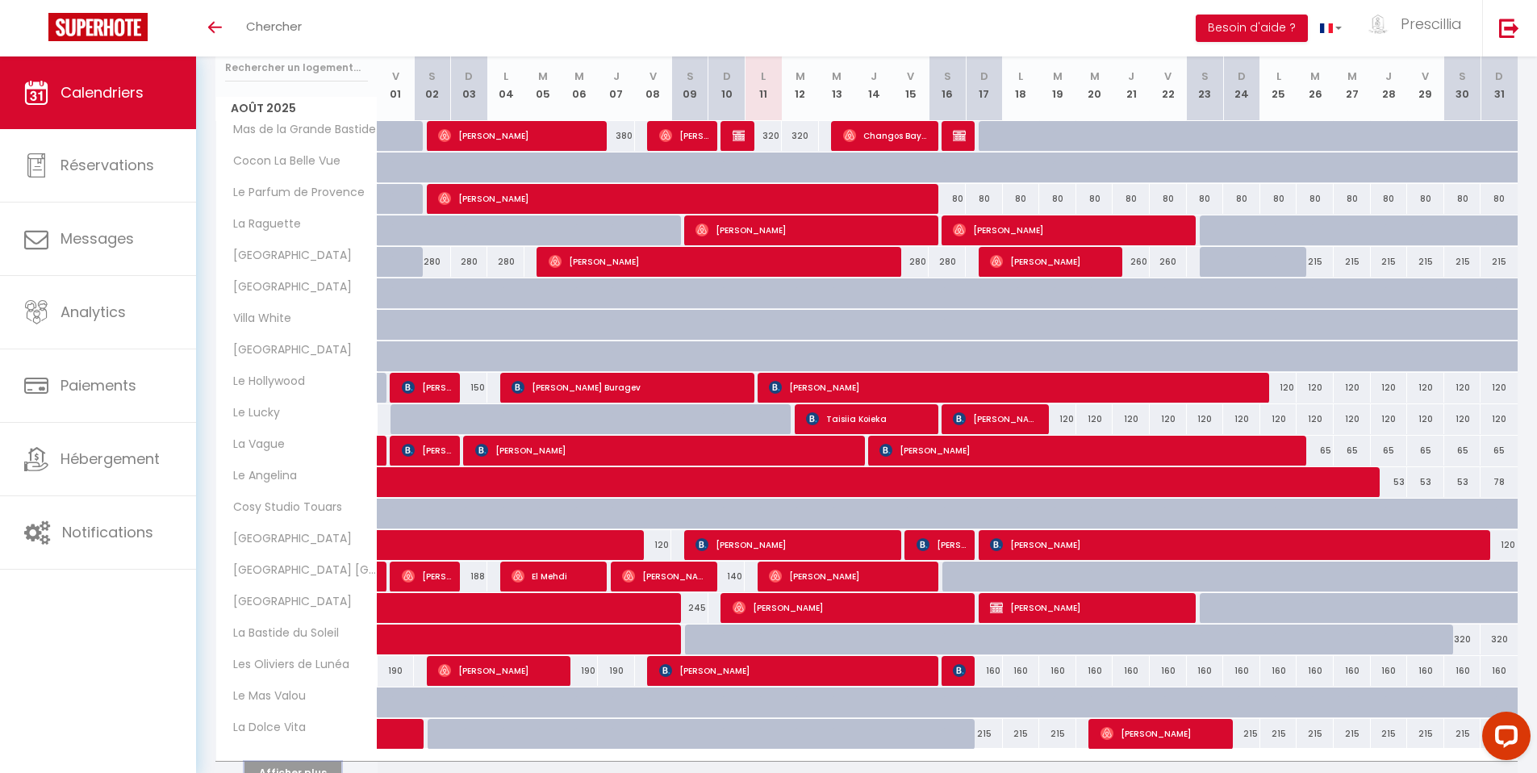
scroll to position [236, 0]
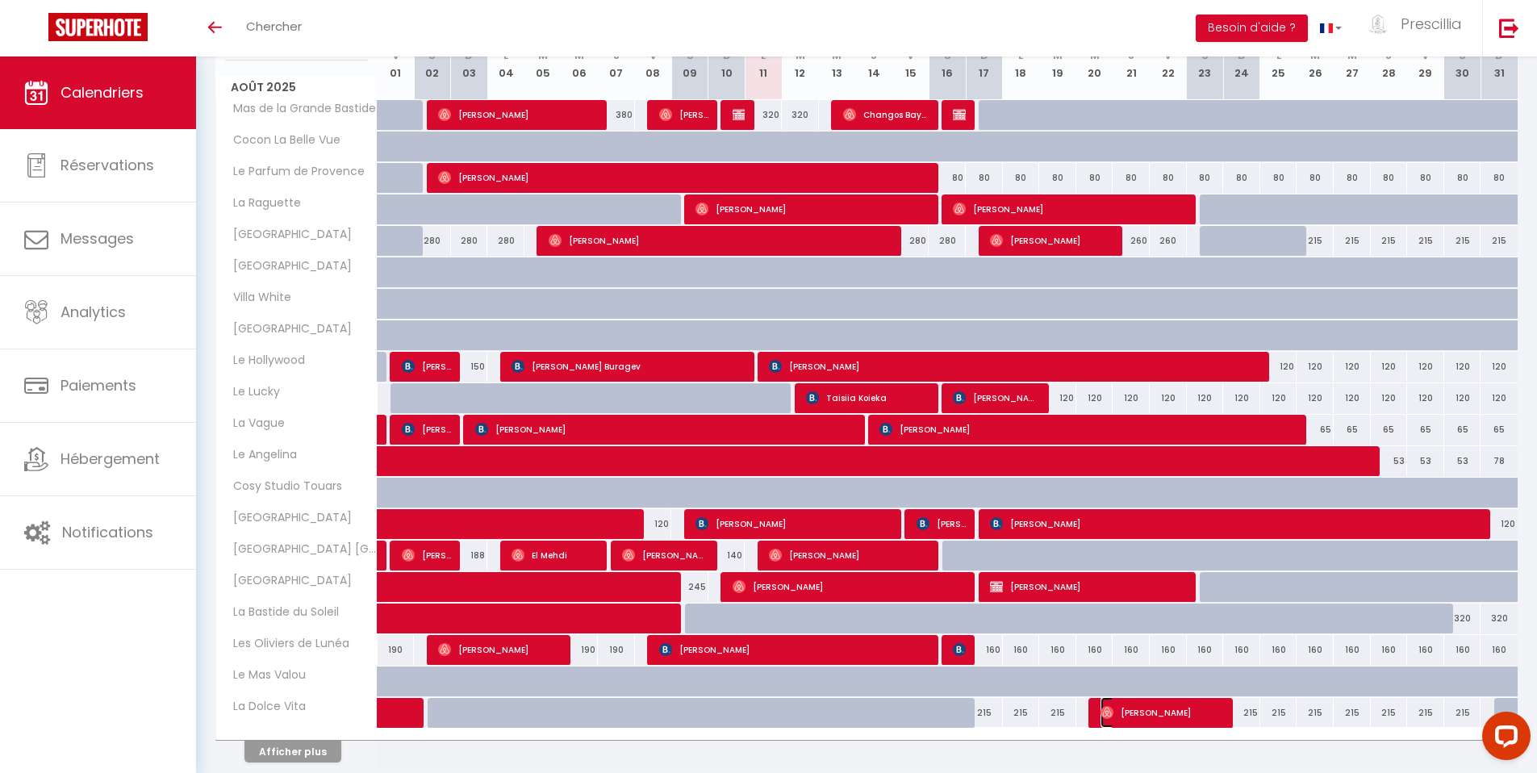
click at [1179, 713] on span "[PERSON_NAME]" at bounding box center [1162, 712] width 123 height 31
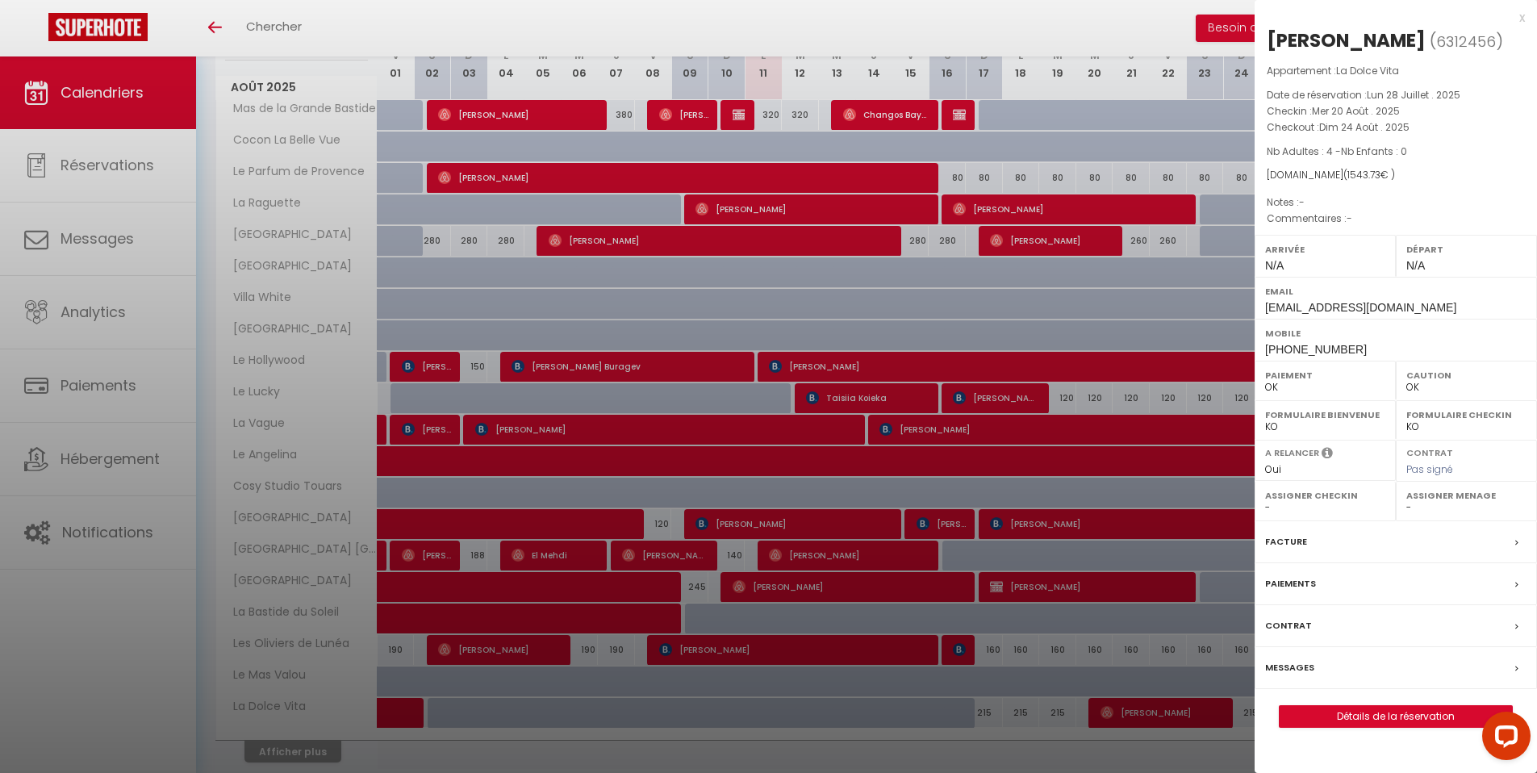
click at [1522, 20] on div "x" at bounding box center [1390, 17] width 270 height 19
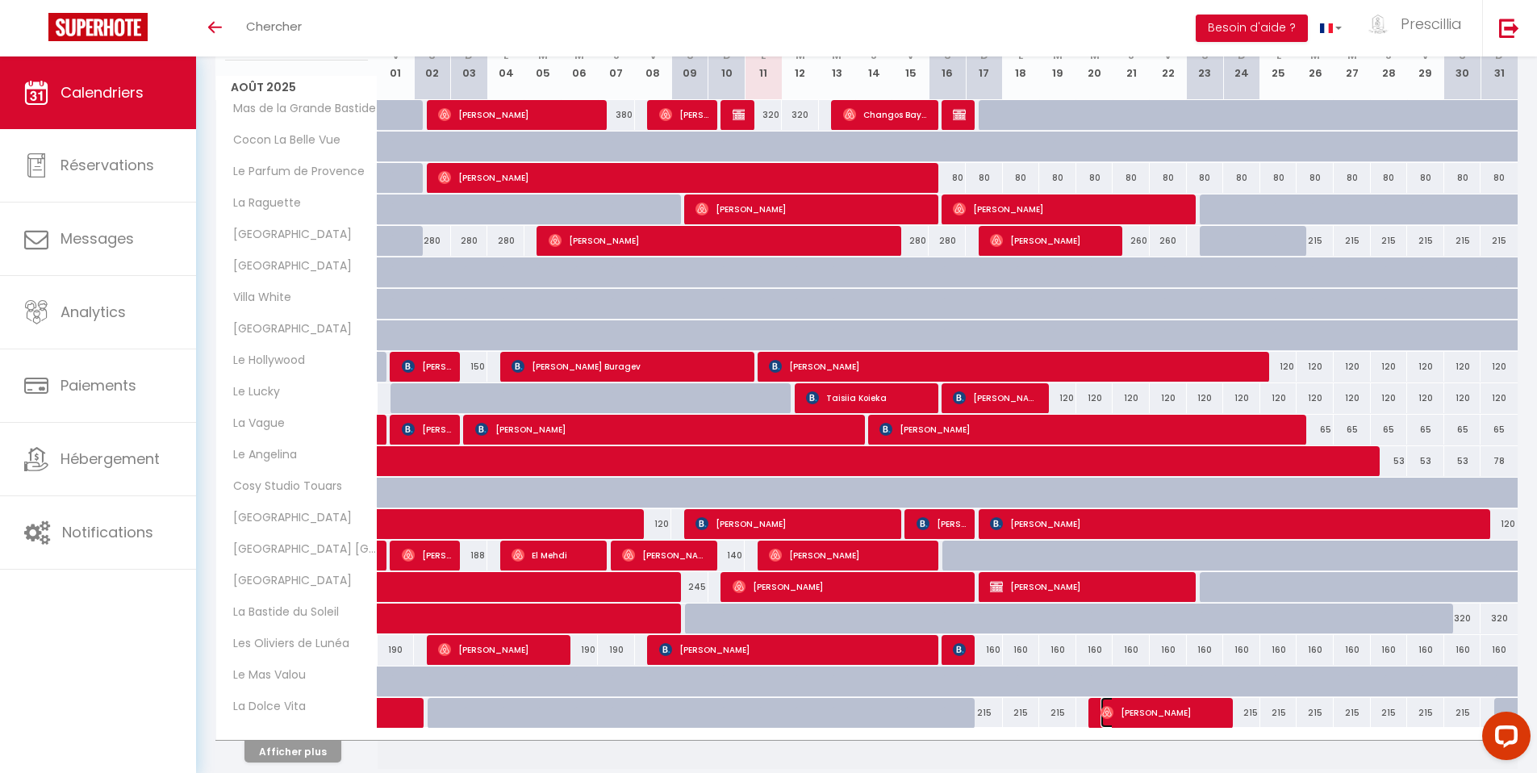
click at [1144, 715] on span "[PERSON_NAME]" at bounding box center [1162, 712] width 123 height 31
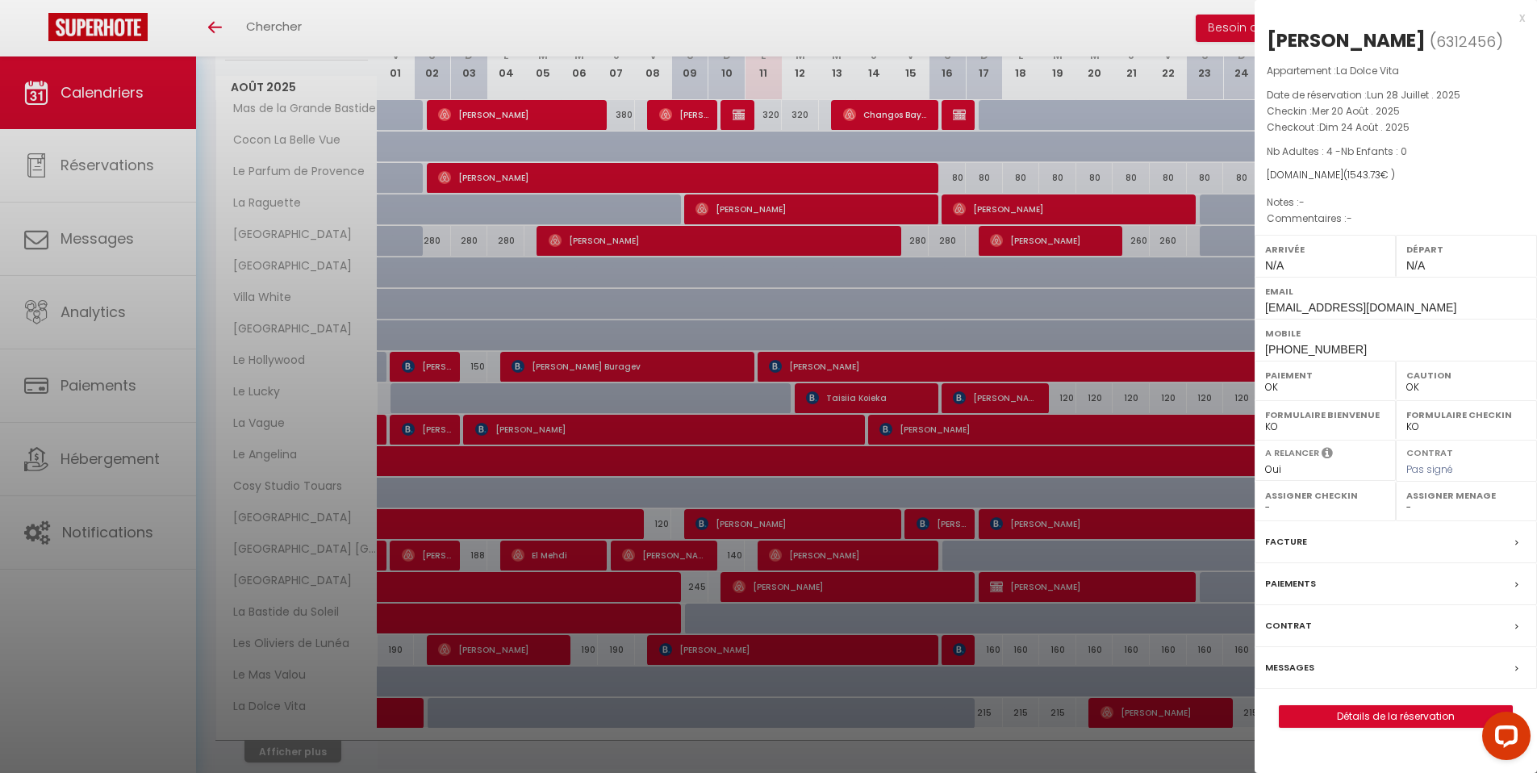
click at [1520, 19] on div "x" at bounding box center [1390, 17] width 270 height 19
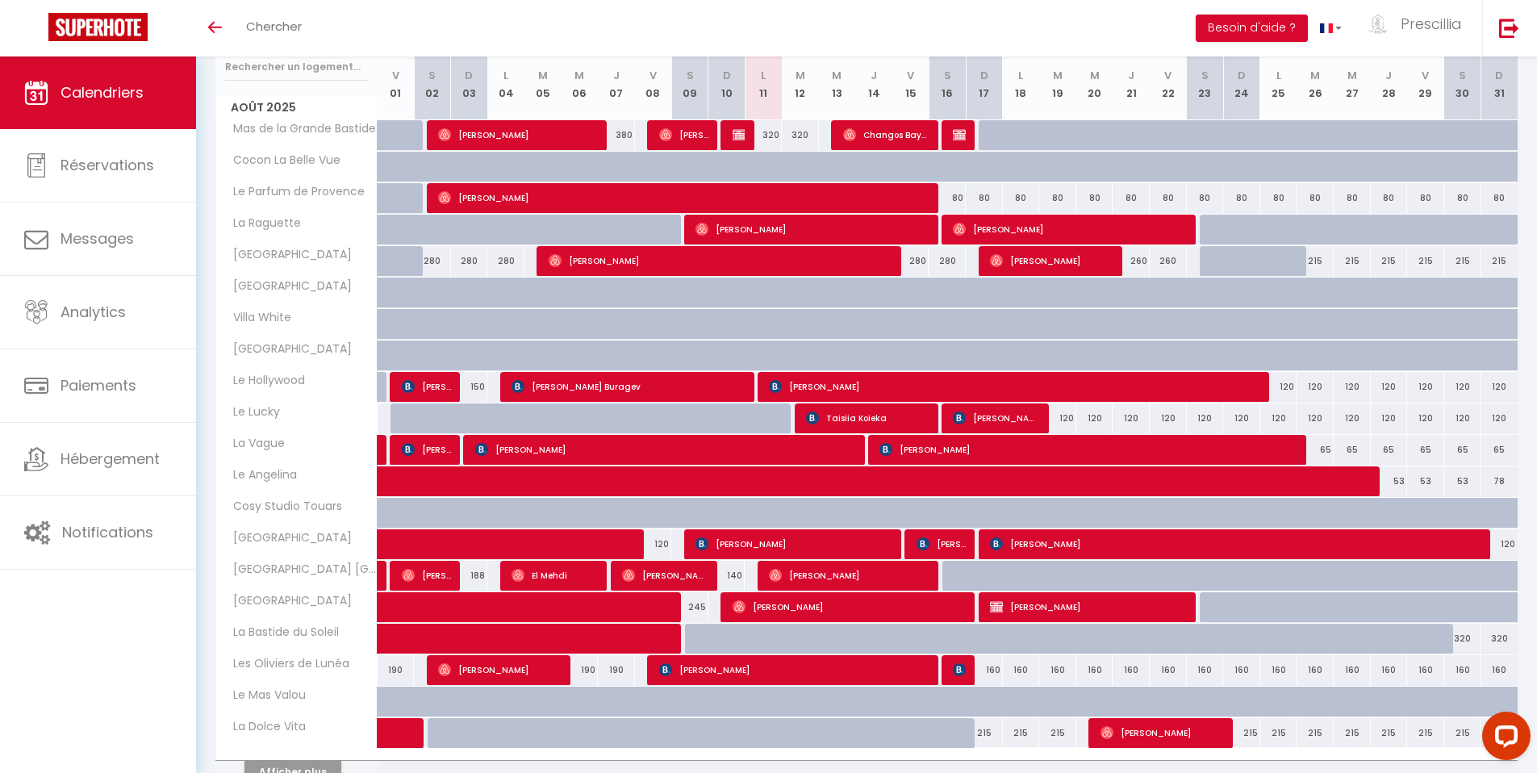
scroll to position [247, 0]
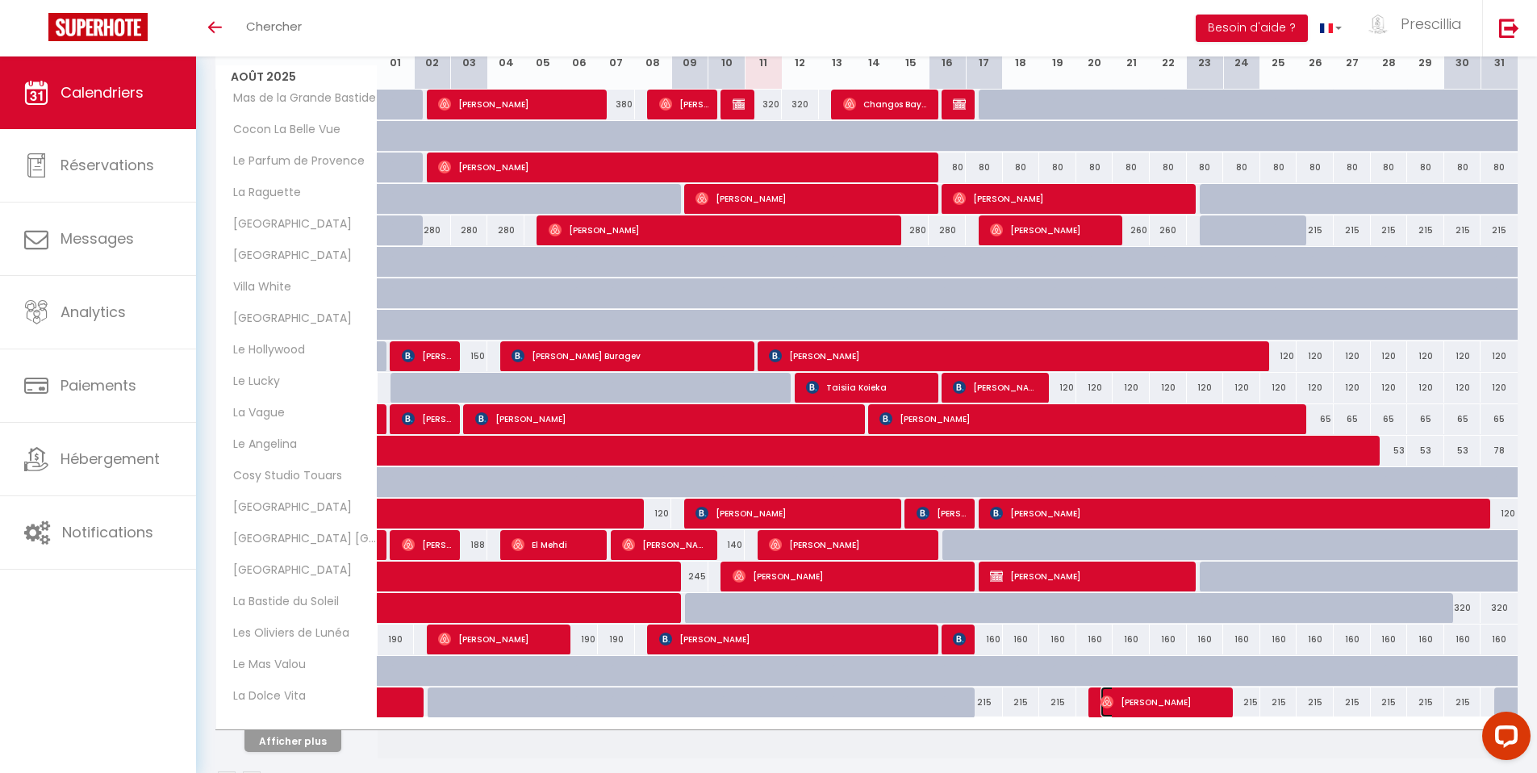
click at [1201, 711] on span "[PERSON_NAME]" at bounding box center [1162, 702] width 123 height 31
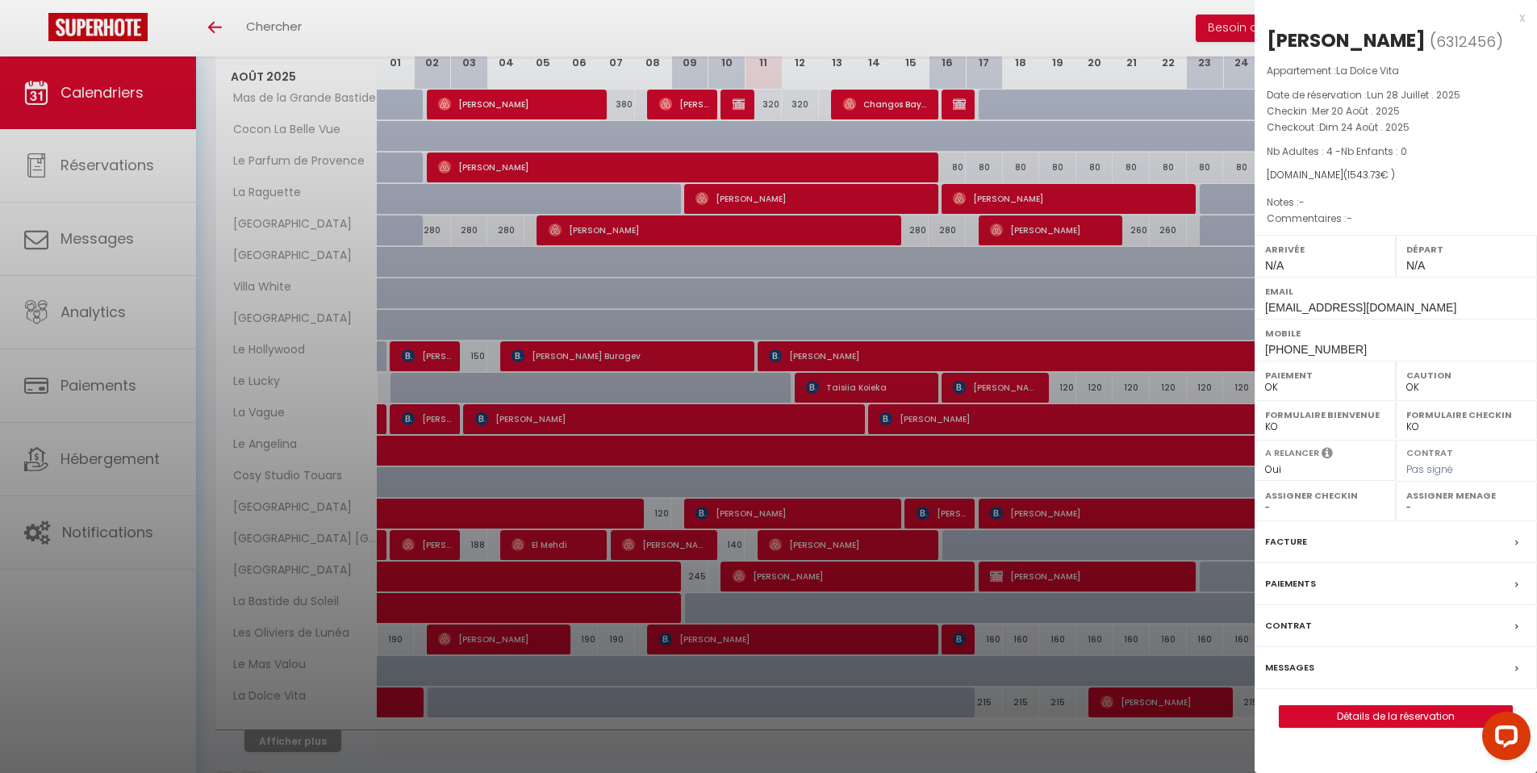
click at [1523, 17] on div "x" at bounding box center [1390, 17] width 270 height 19
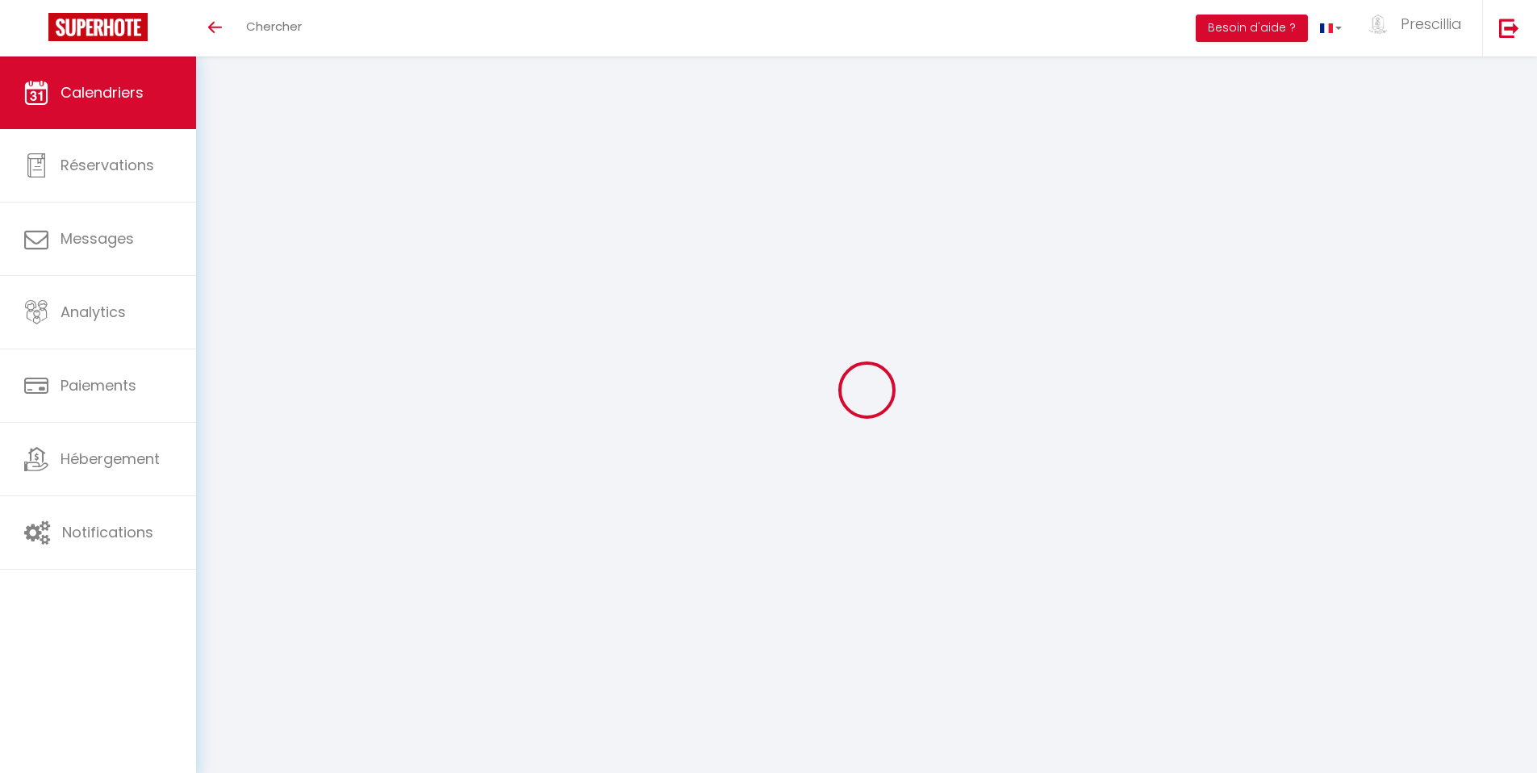
scroll to position [56, 0]
select select
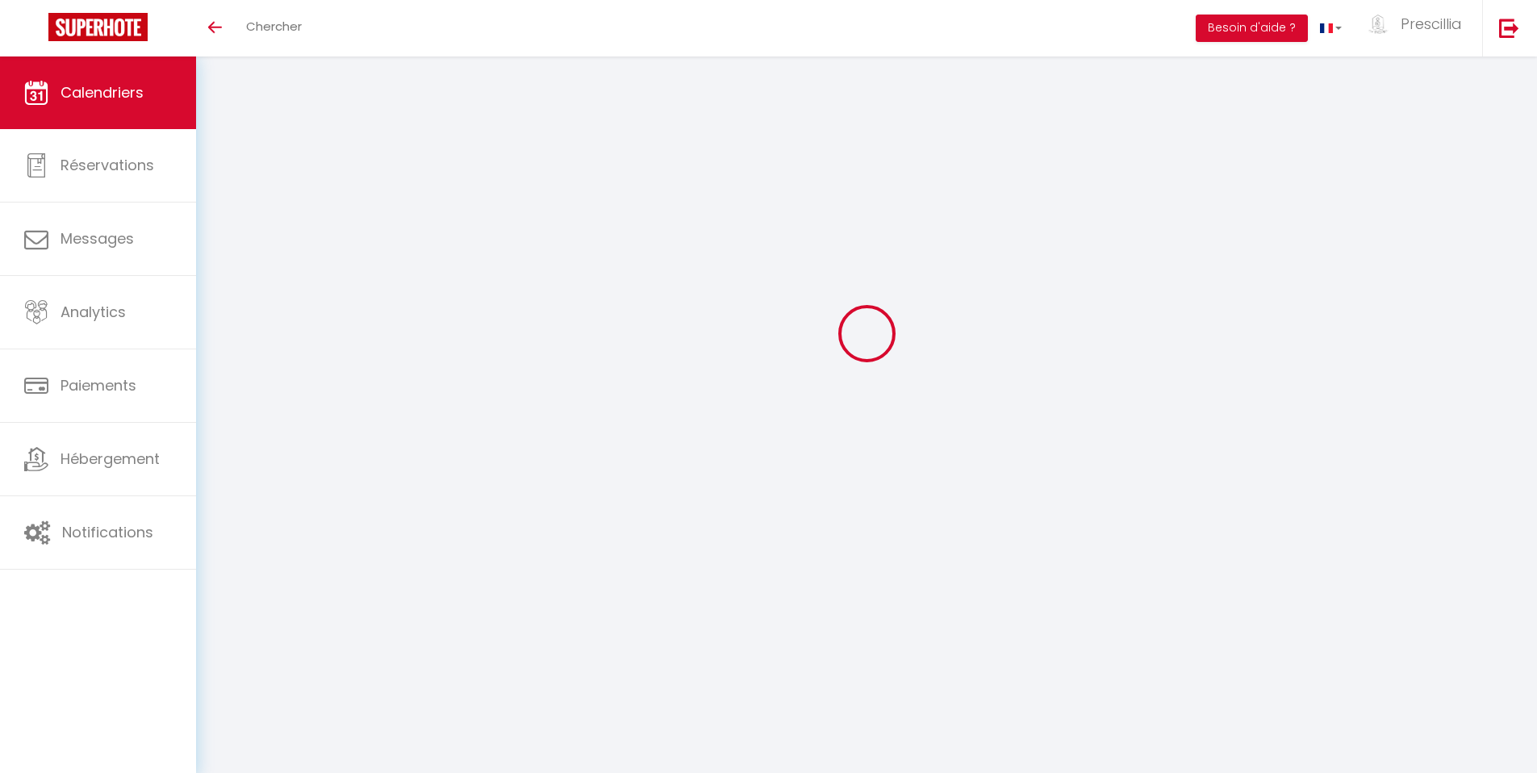
select select
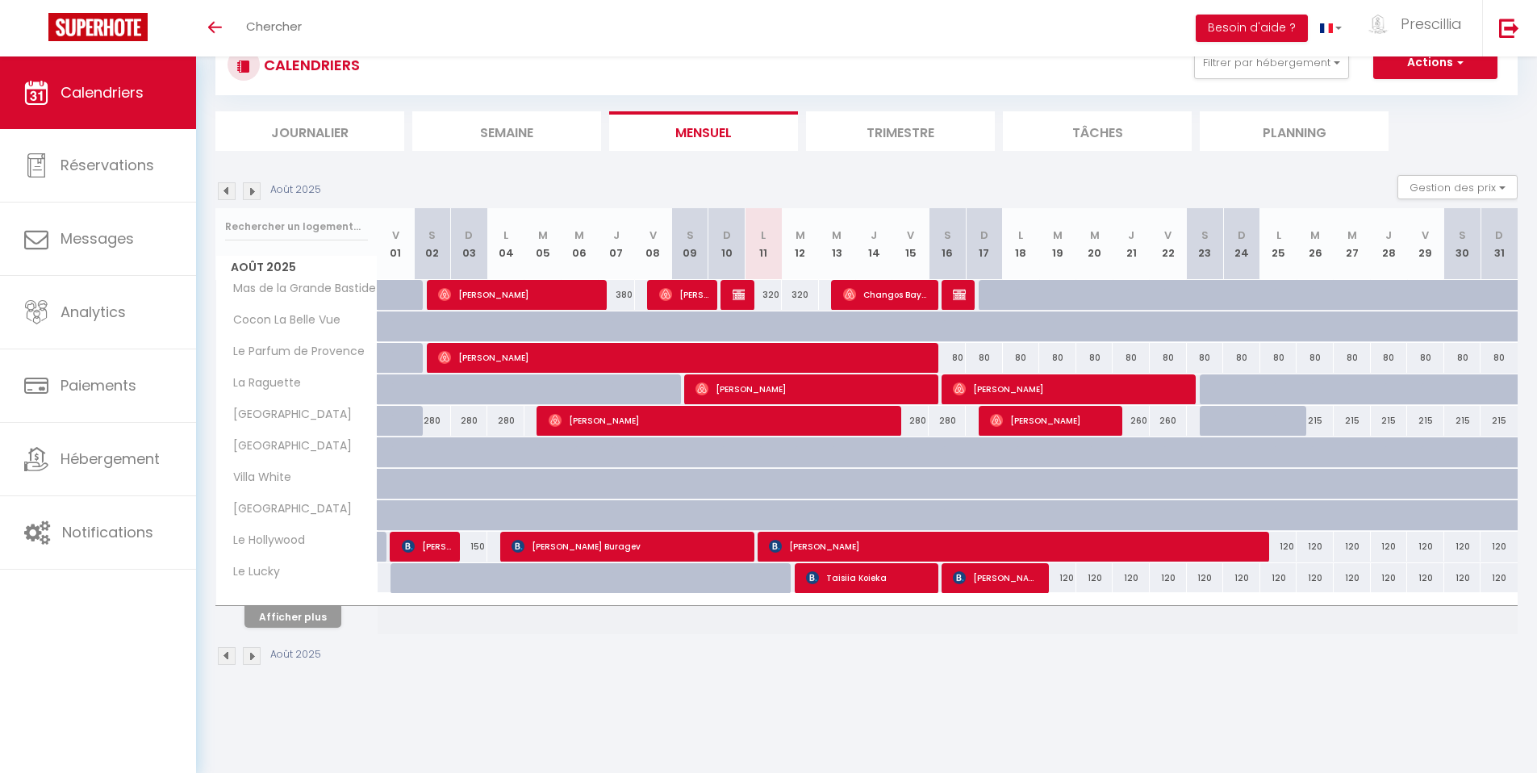
select select
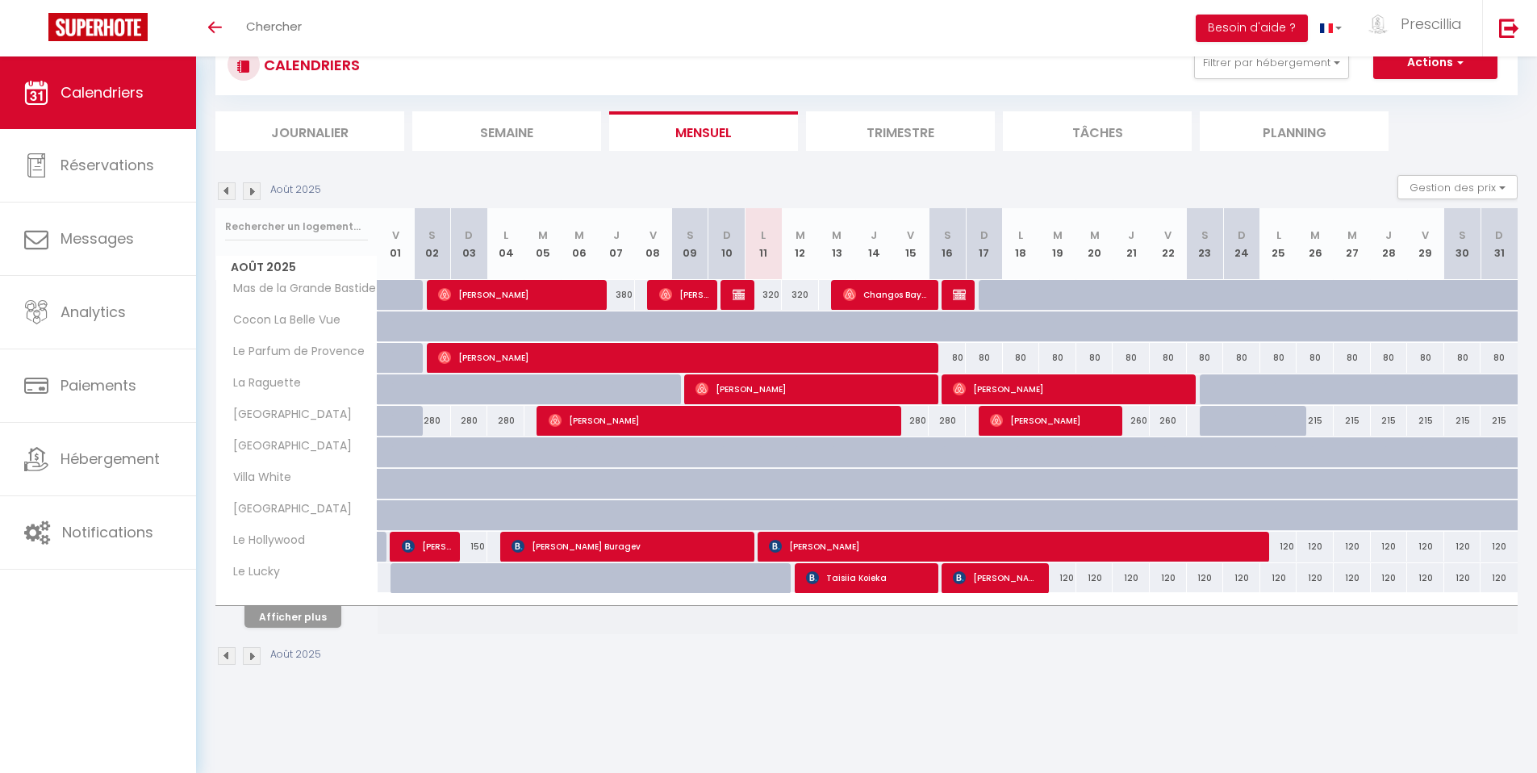
select select
click at [294, 618] on button "Afficher plus" at bounding box center [293, 617] width 97 height 22
select select
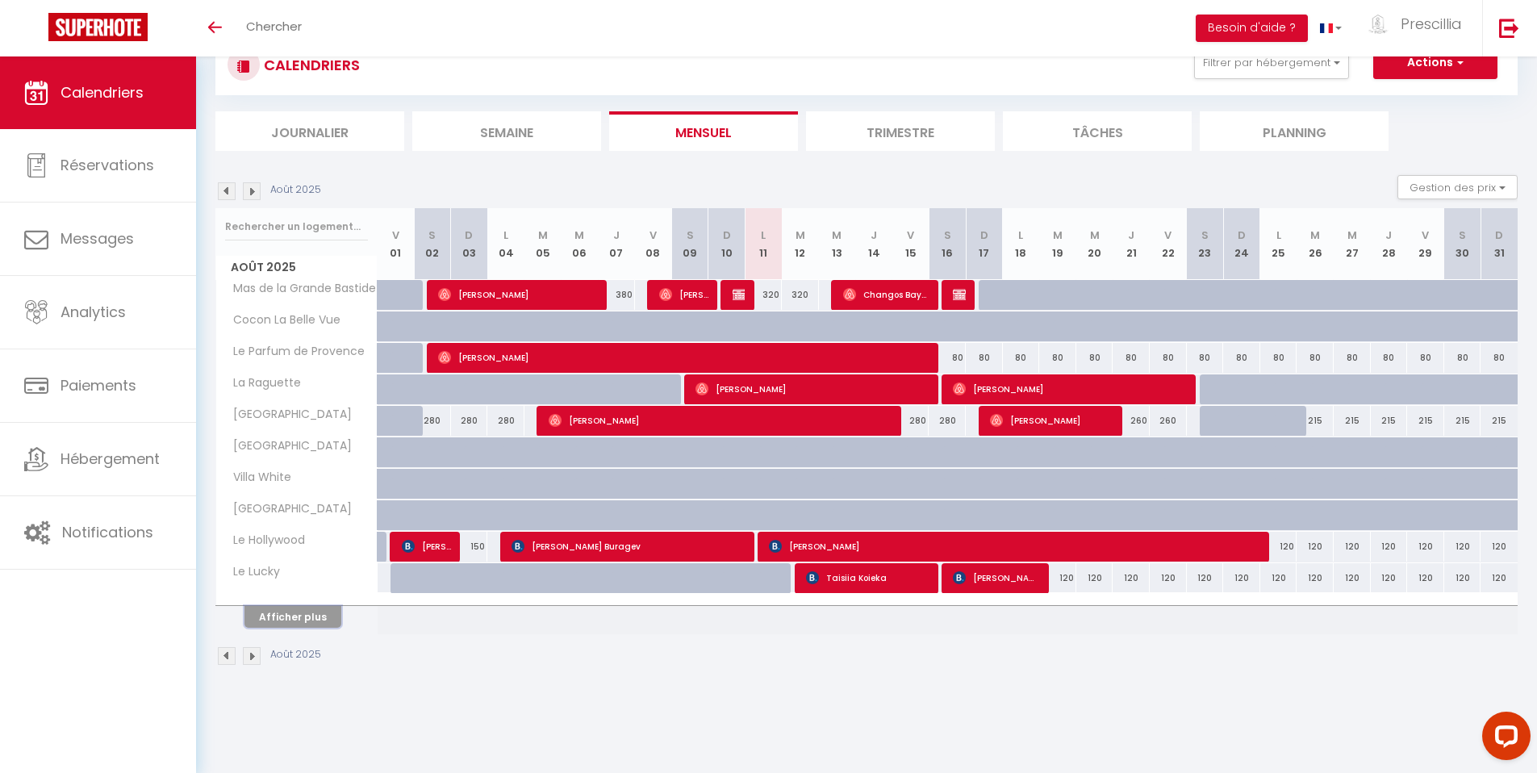
select select
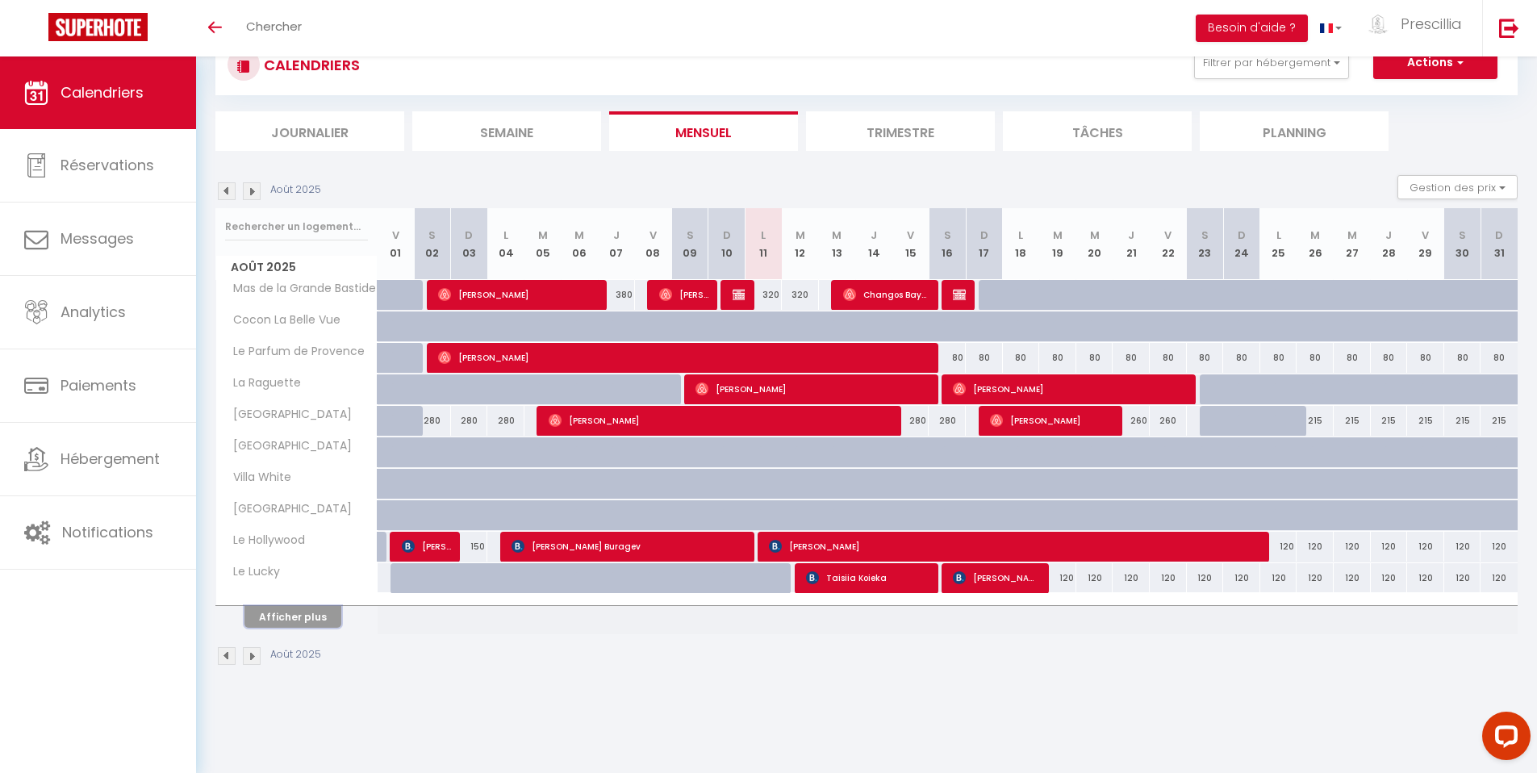
select select
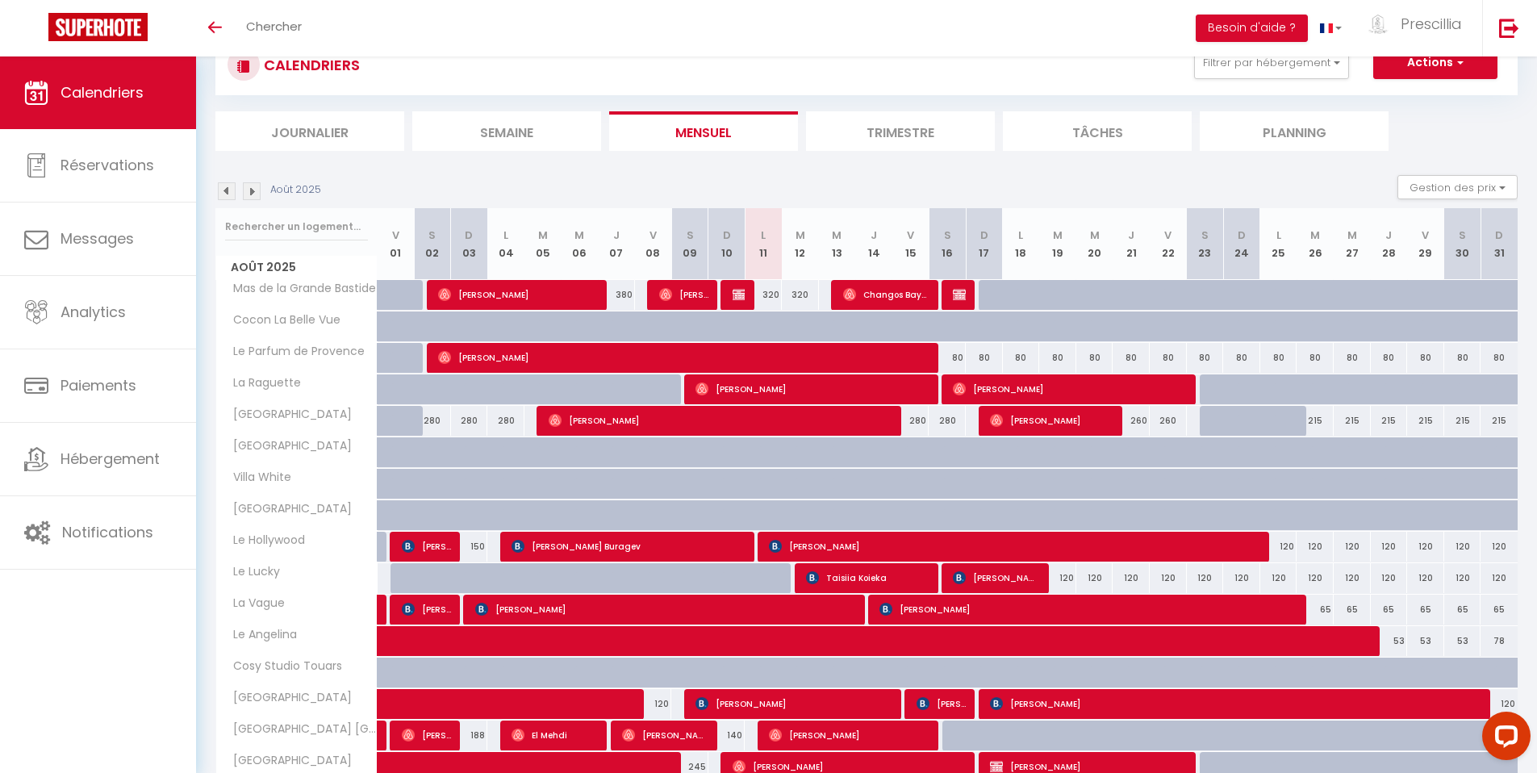
scroll to position [299, 0]
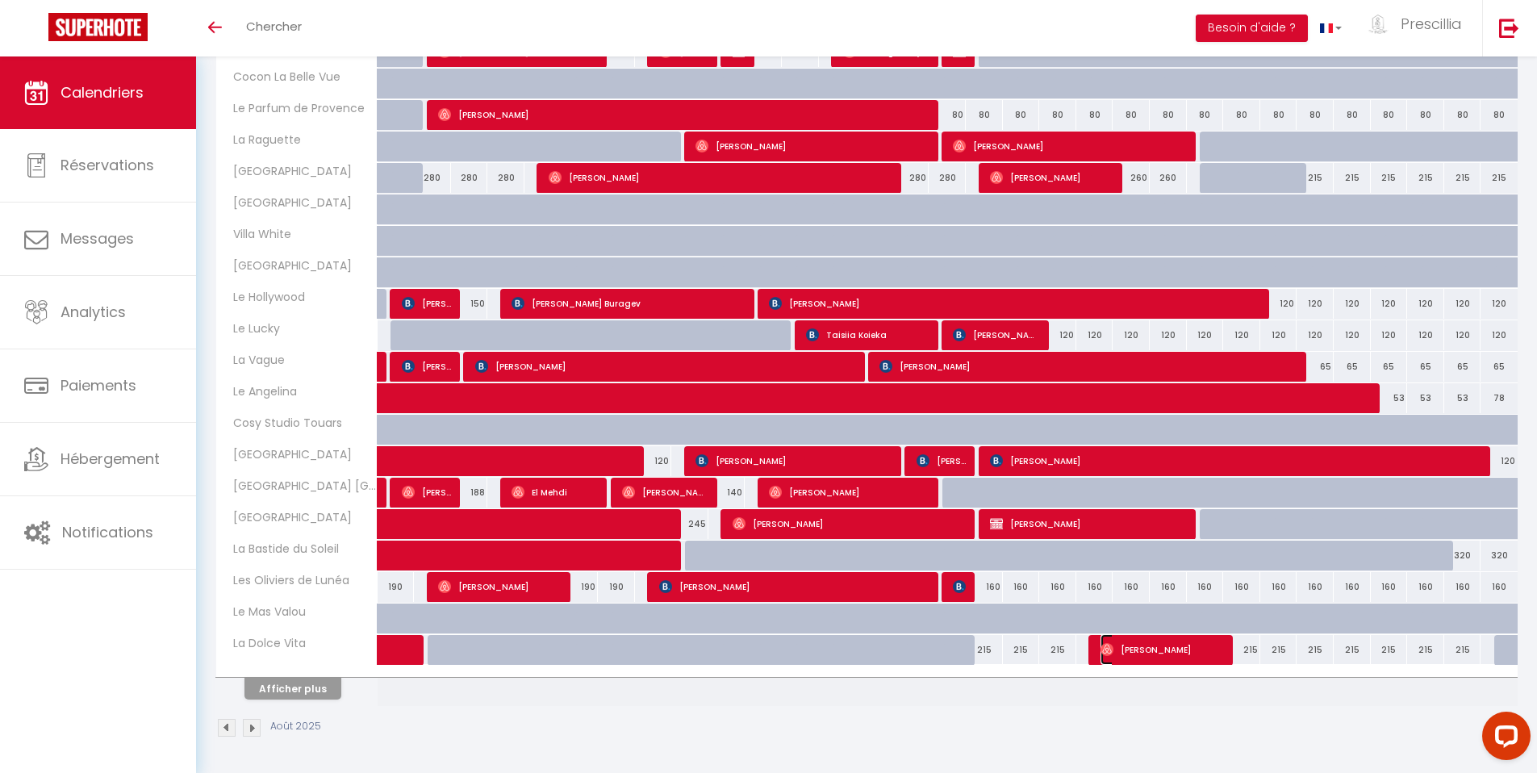
click at [1138, 652] on span "[PERSON_NAME]" at bounding box center [1162, 649] width 123 height 31
select select "OK"
select select "0"
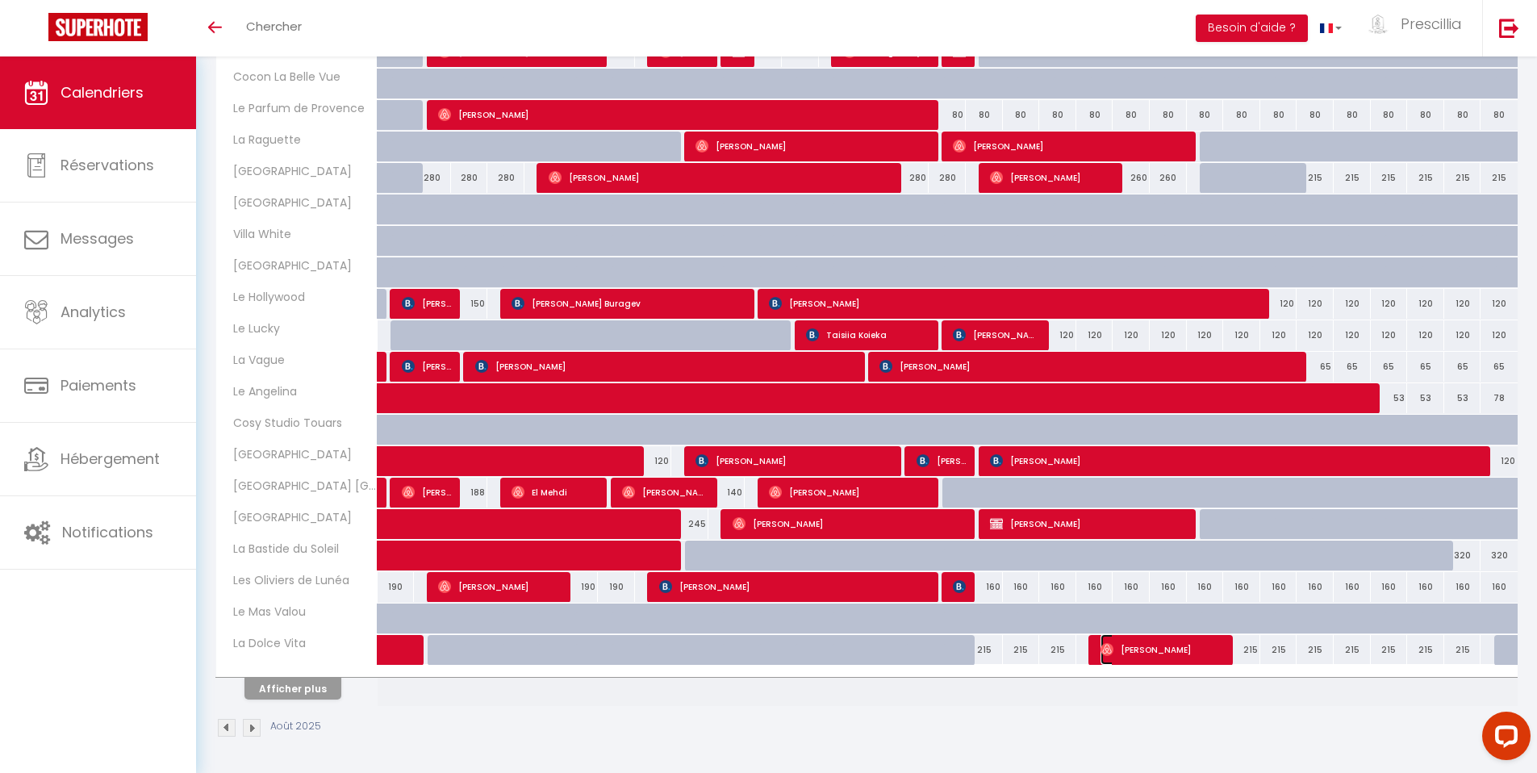
select select "1"
select select
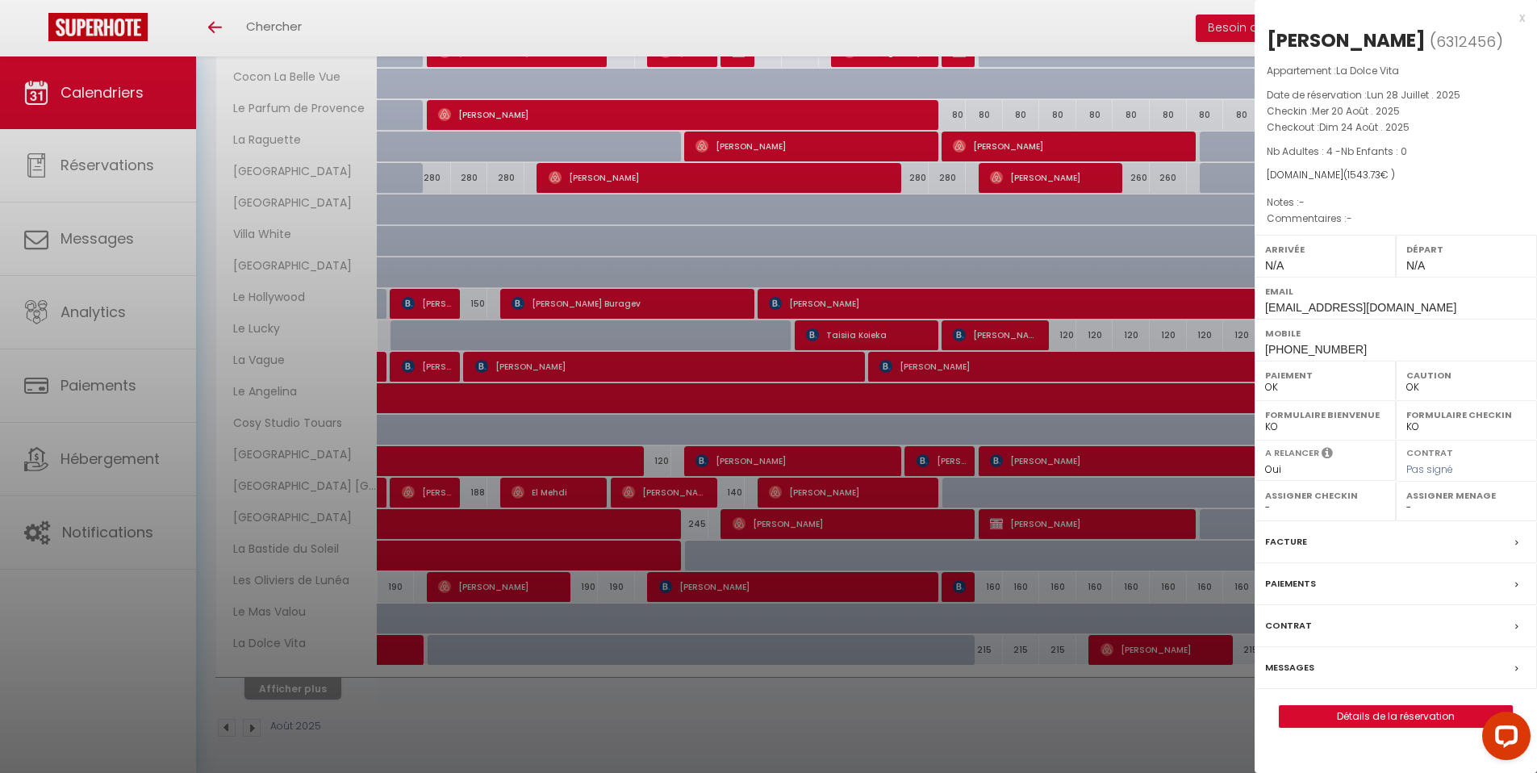
click at [1344, 132] on span "Dim 24 Août . 2025" at bounding box center [1365, 127] width 90 height 14
drag, startPoint x: 1344, startPoint y: 132, endPoint x: 1353, endPoint y: 131, distance: 8.9
click at [1353, 131] on span "Dim 24 Août . 2025" at bounding box center [1365, 127] width 90 height 14
click at [1523, 19] on div "x" at bounding box center [1390, 17] width 270 height 19
